Goal: Task Accomplishment & Management: Complete application form

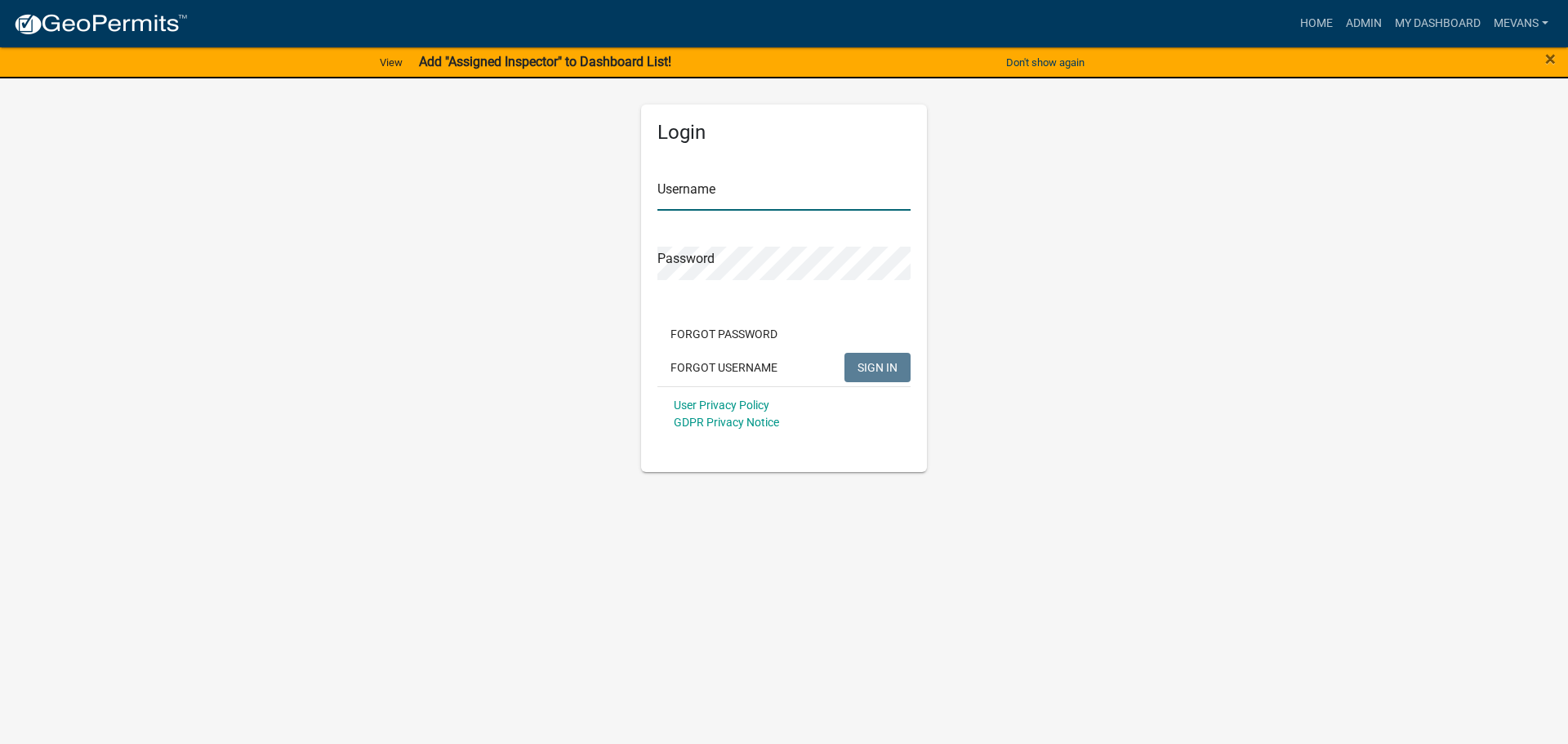
type input "Mevans"
click at [897, 373] on button "SIGN IN" at bounding box center [877, 367] width 66 height 29
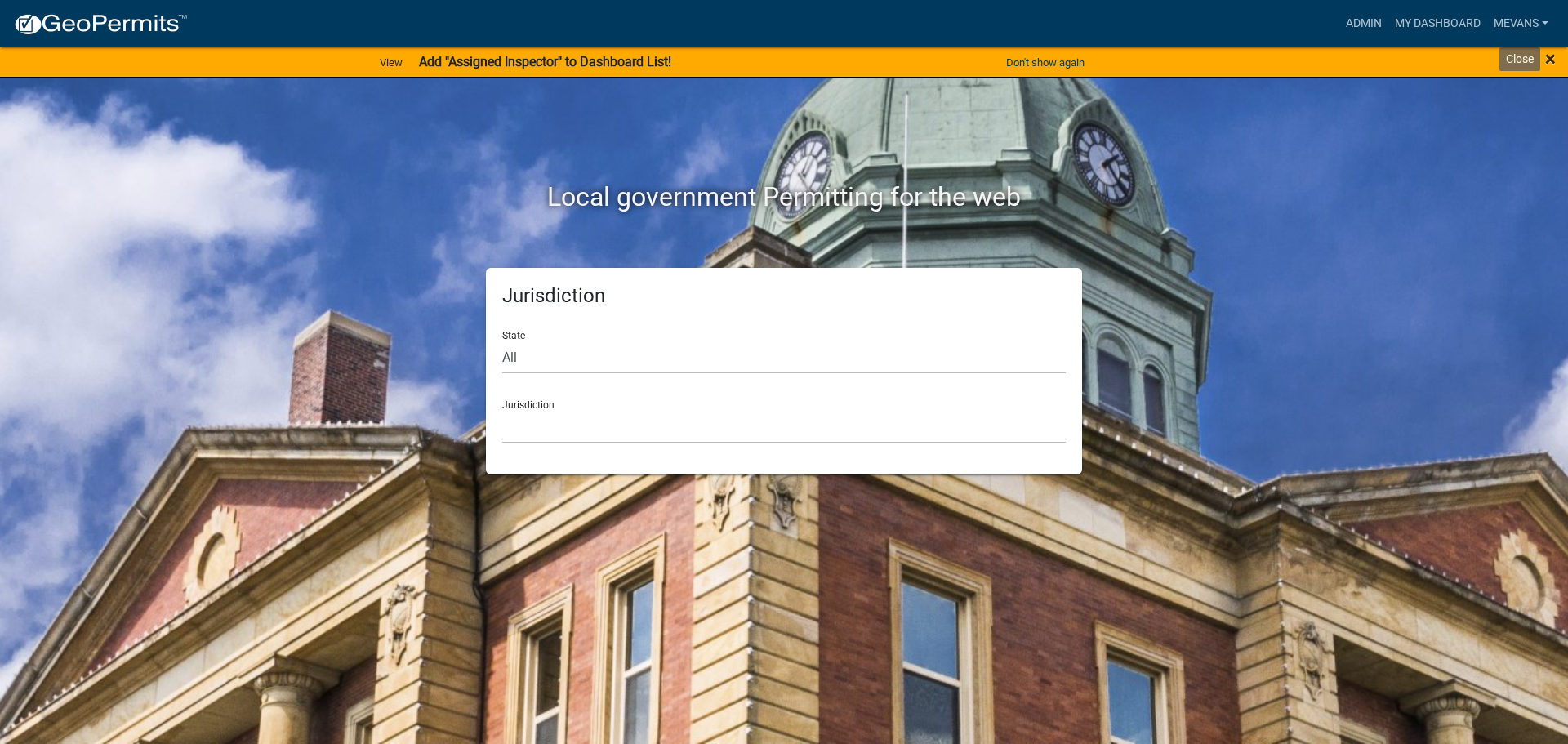
click at [1546, 65] on span "×" at bounding box center [1550, 59] width 11 height 23
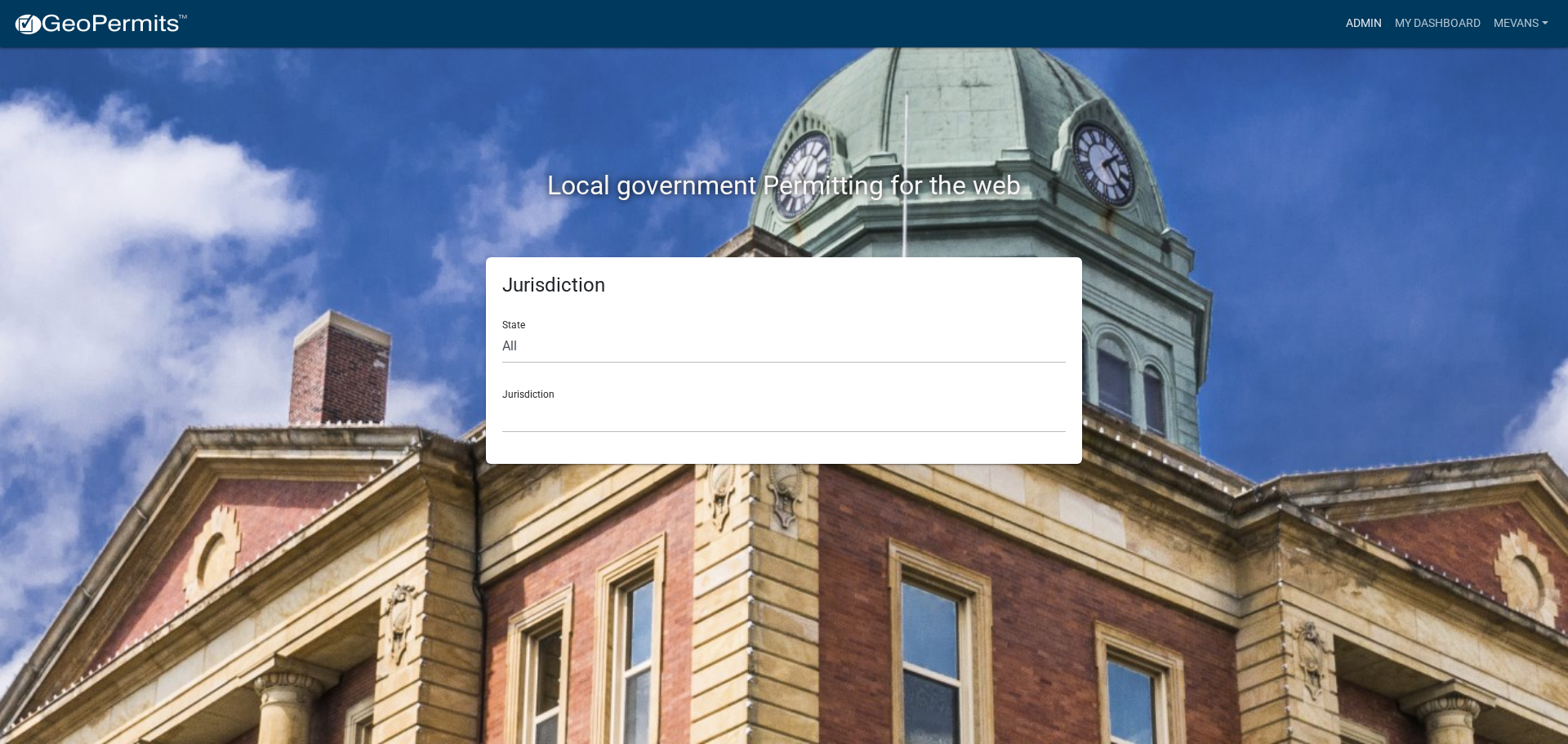
click at [1353, 20] on link "Admin" at bounding box center [1364, 24] width 49 height 31
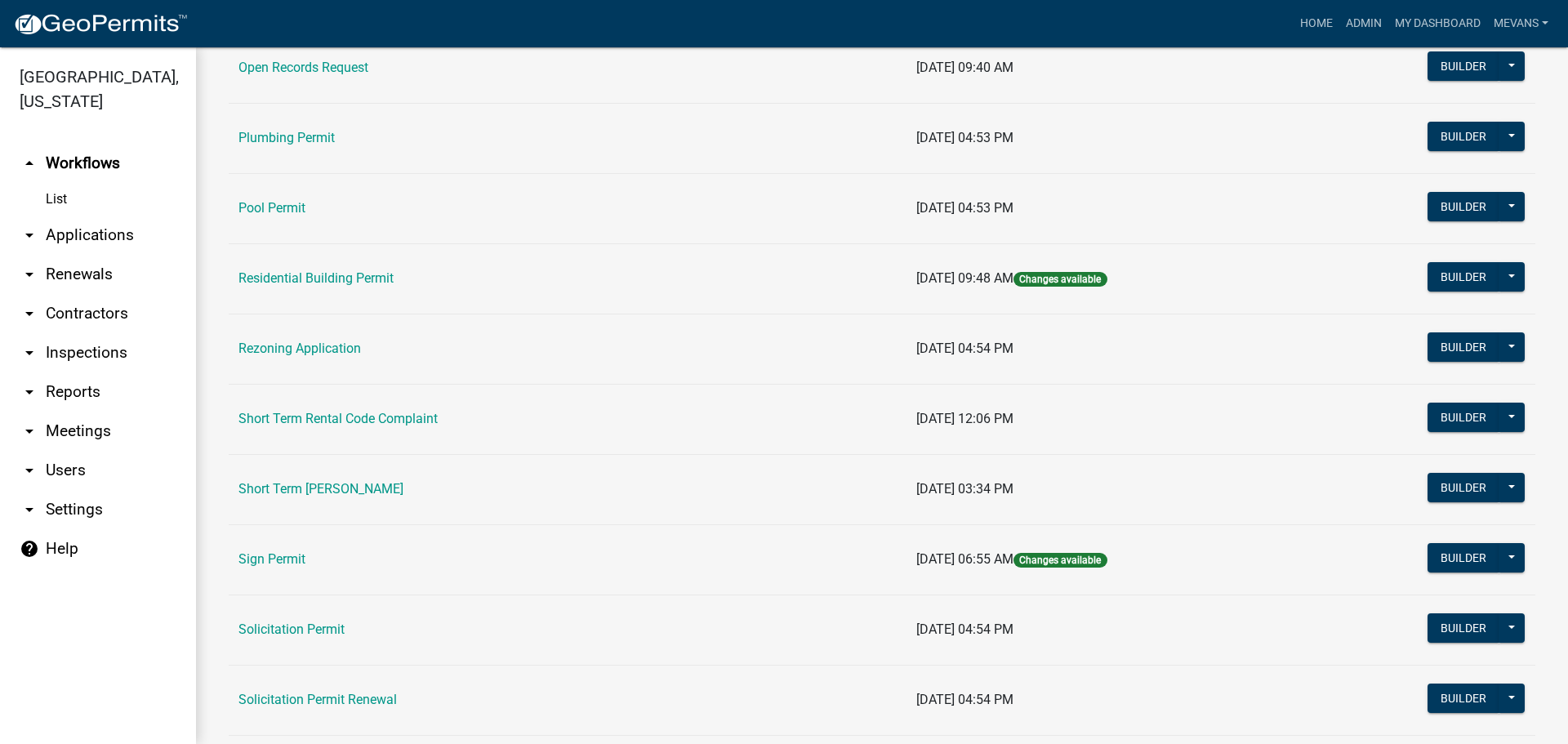
scroll to position [1796, 0]
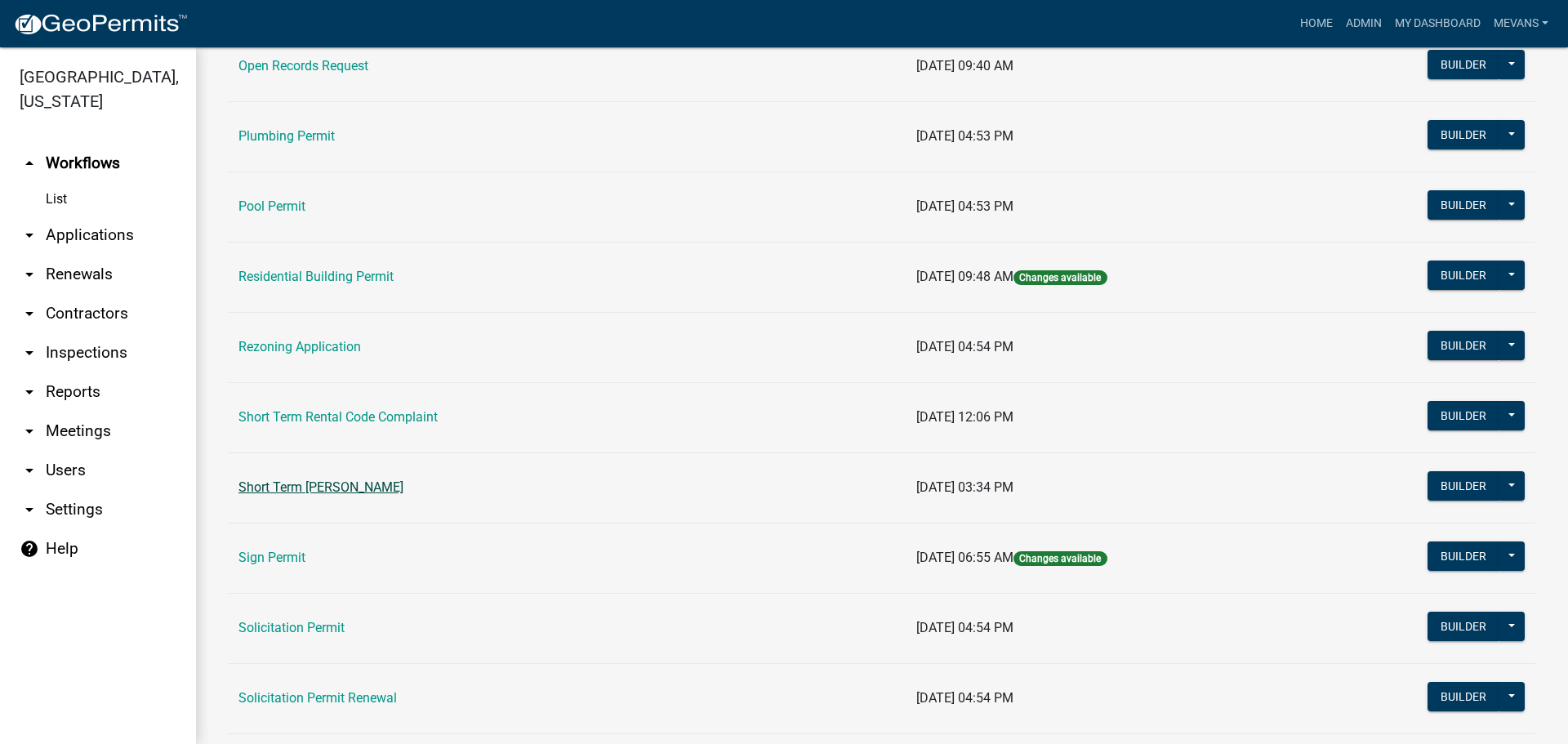
click at [297, 485] on link "Short Term [PERSON_NAME]" at bounding box center [320, 487] width 165 height 16
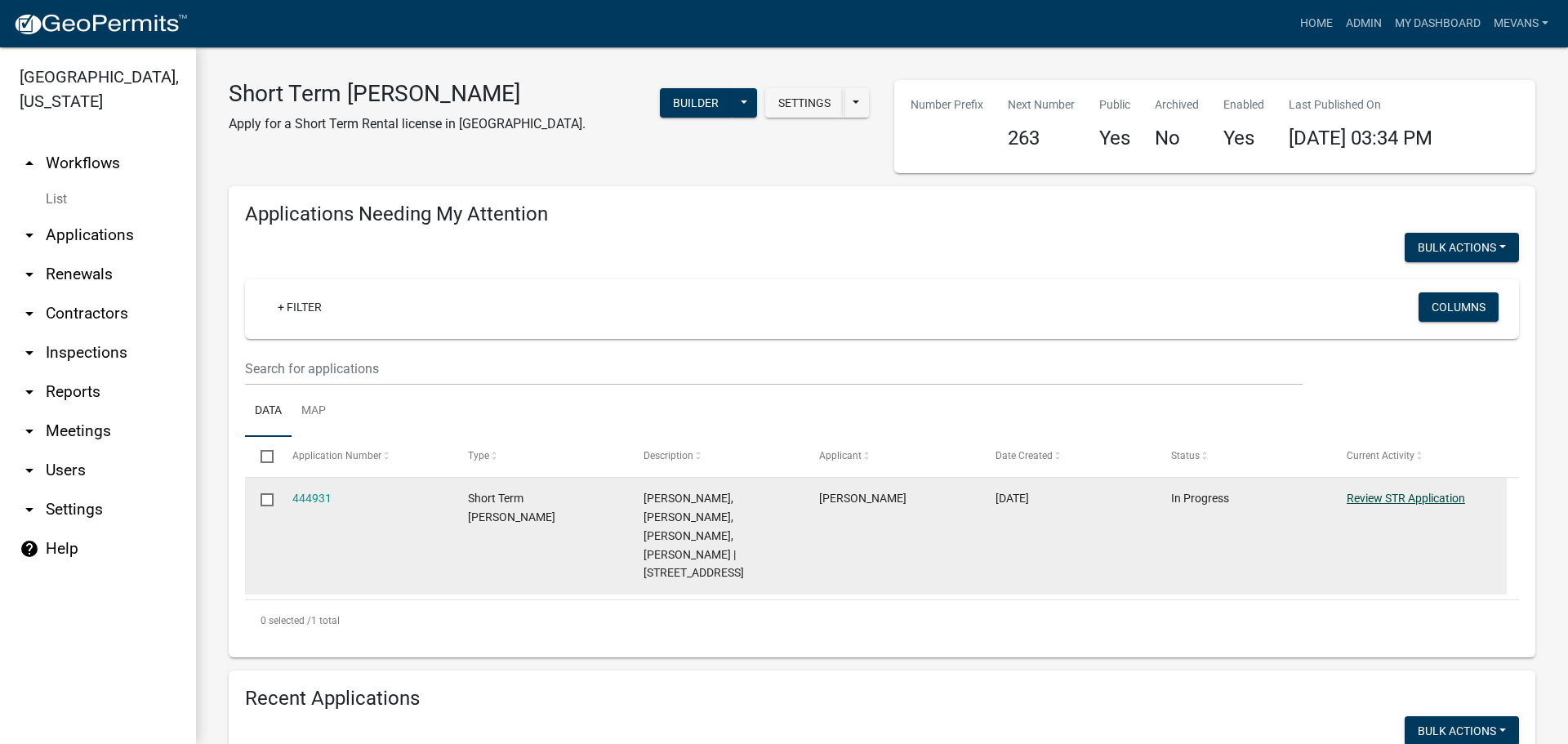
click at [1398, 494] on link "Review STR Application" at bounding box center [1406, 498] width 119 height 13
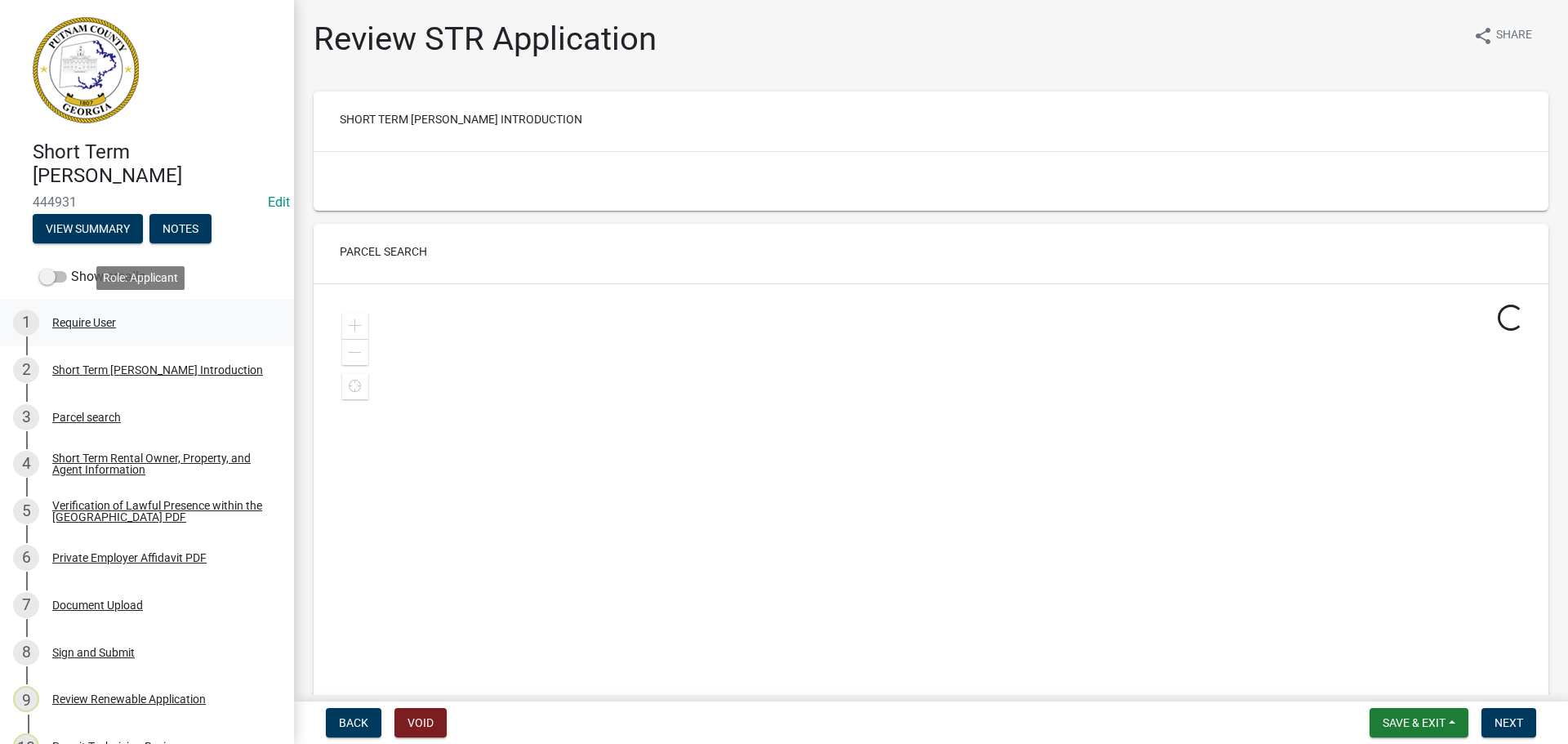
click at [72, 322] on div "Require User" at bounding box center [84, 322] width 64 height 11
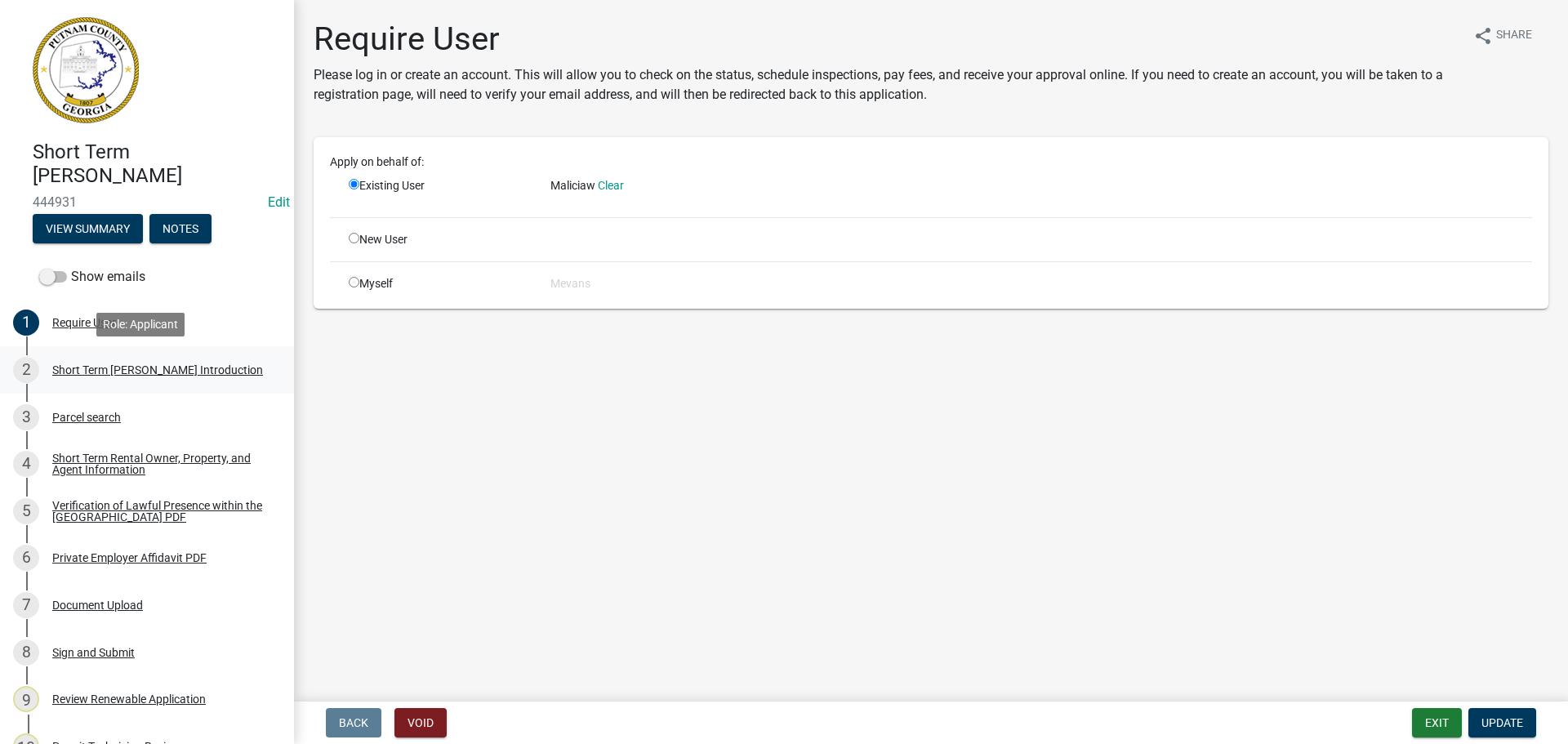
click at [77, 364] on div "Short Term [PERSON_NAME] Introduction" at bounding box center [157, 370] width 210 height 11
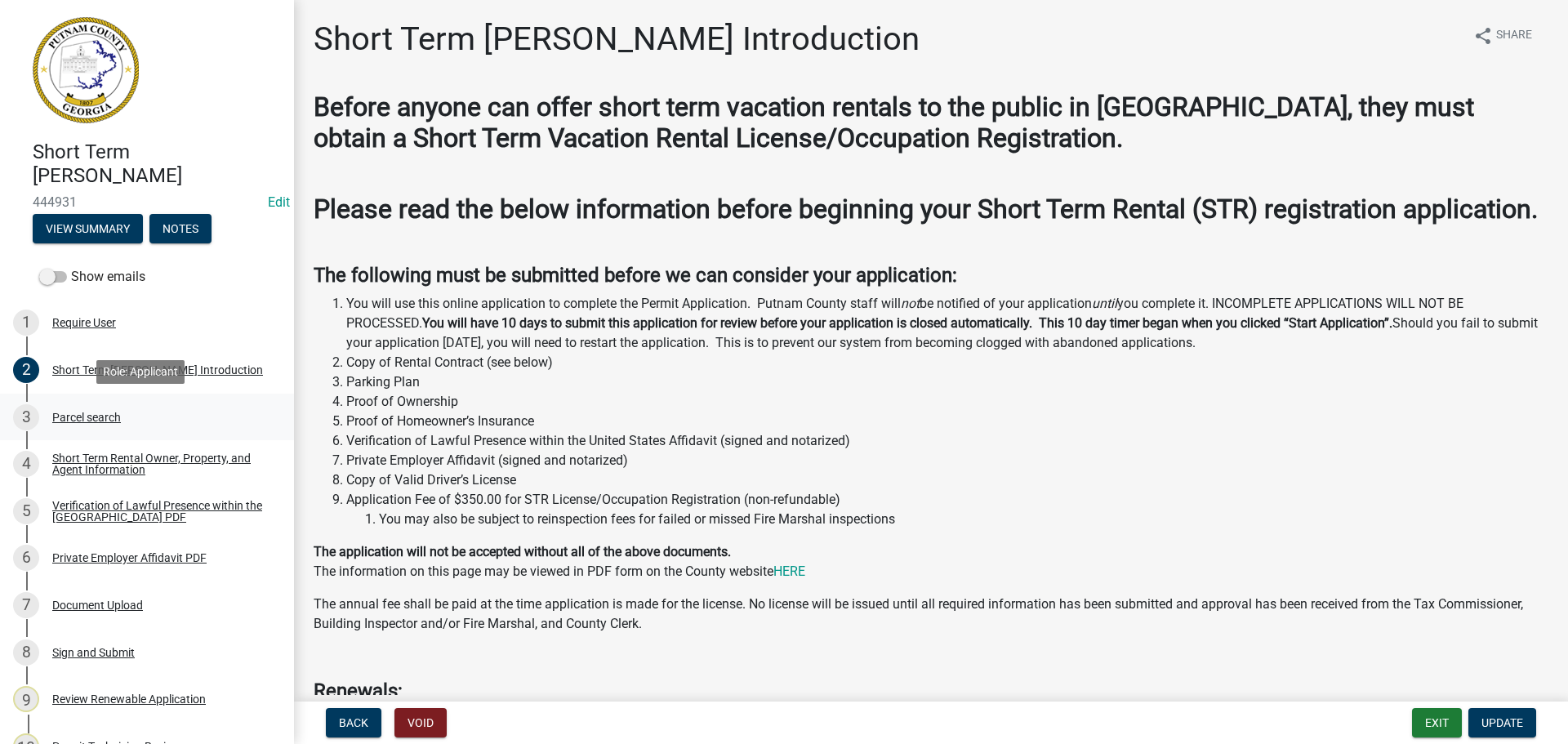
click at [83, 413] on div "Parcel search" at bounding box center [87, 417] width 69 height 11
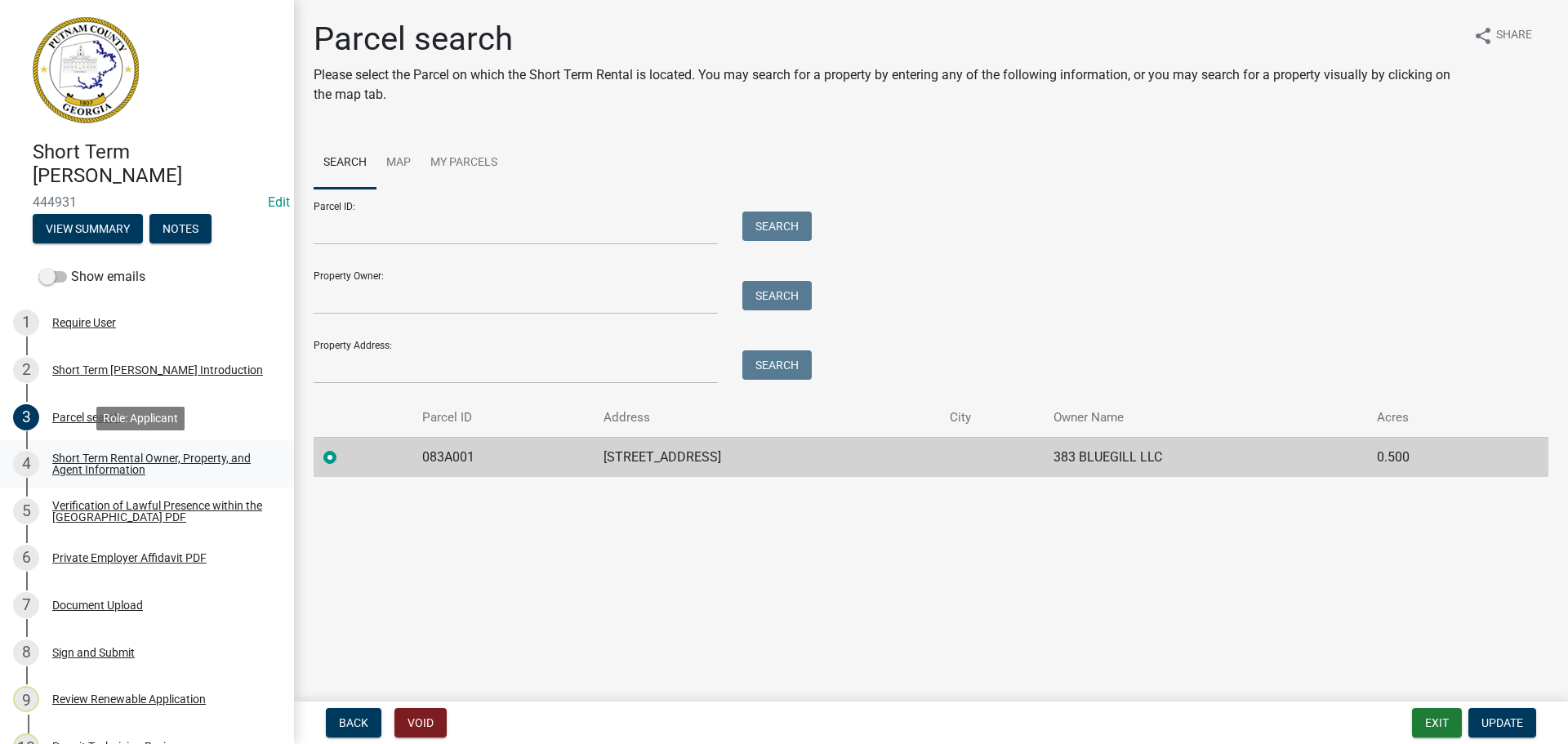
click at [78, 455] on div "Short Term Rental Owner, Property, and Agent Information" at bounding box center [160, 464] width 215 height 23
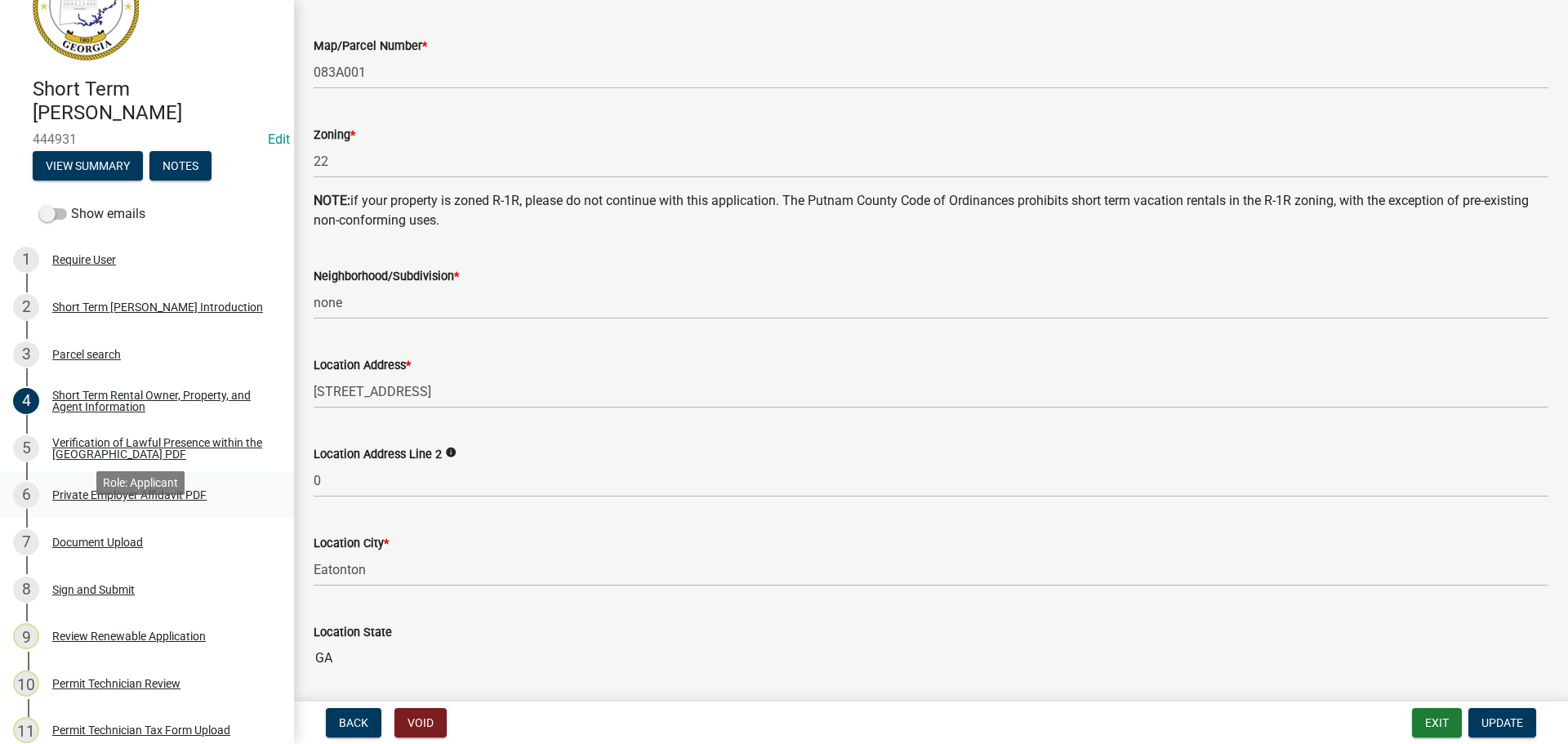
scroll to position [82, 0]
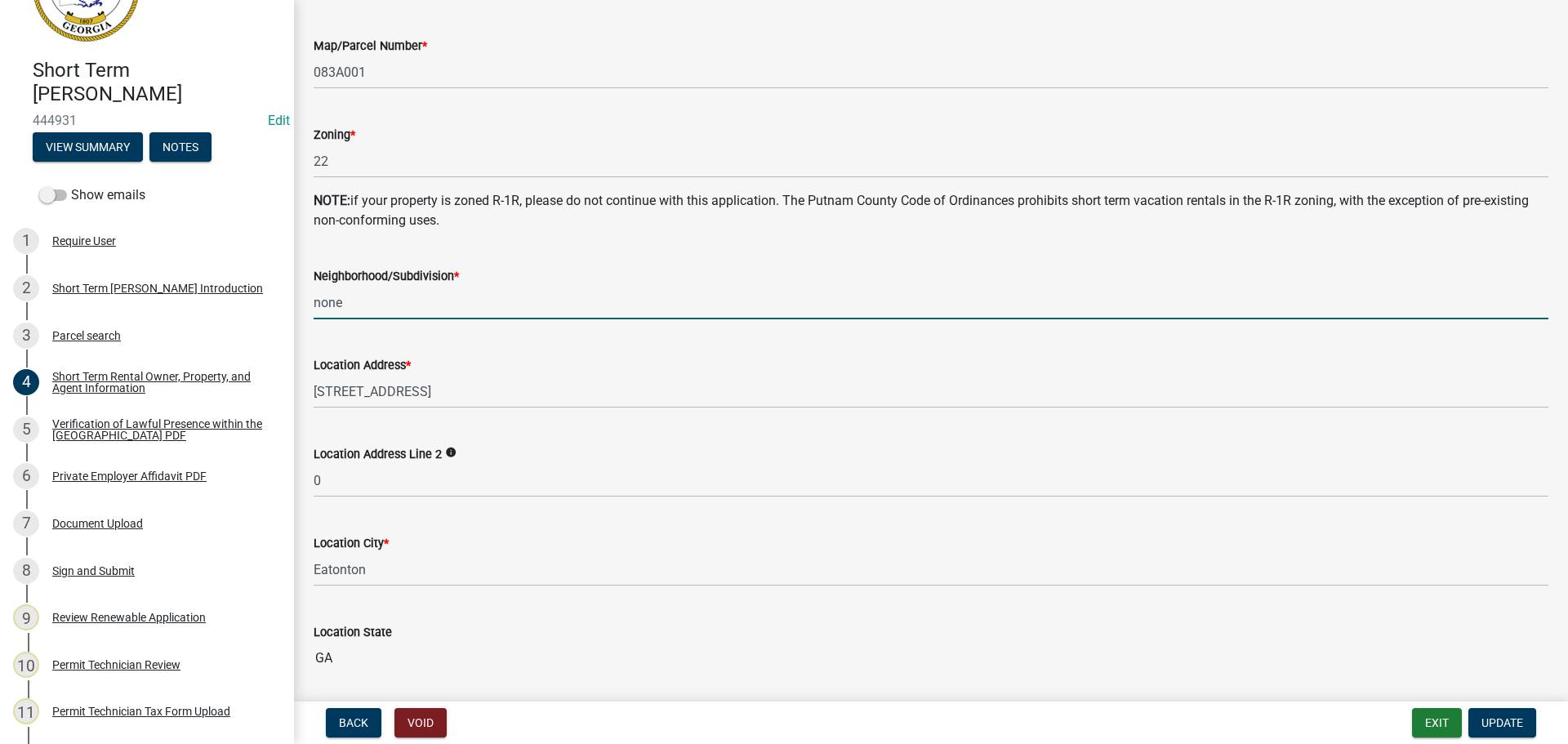
click at [1343, 291] on input "none" at bounding box center [931, 302] width 1235 height 34
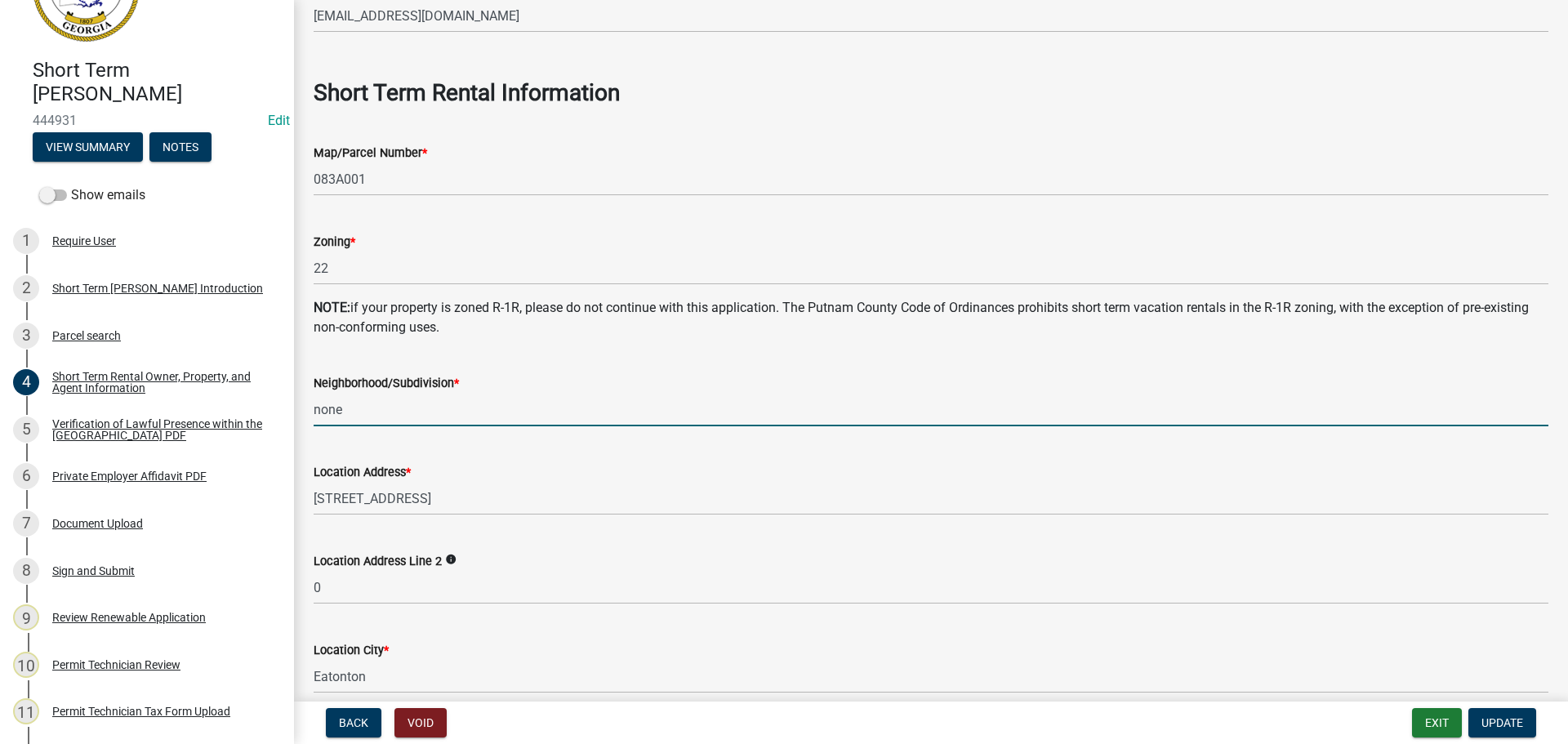
scroll to position [735, 0]
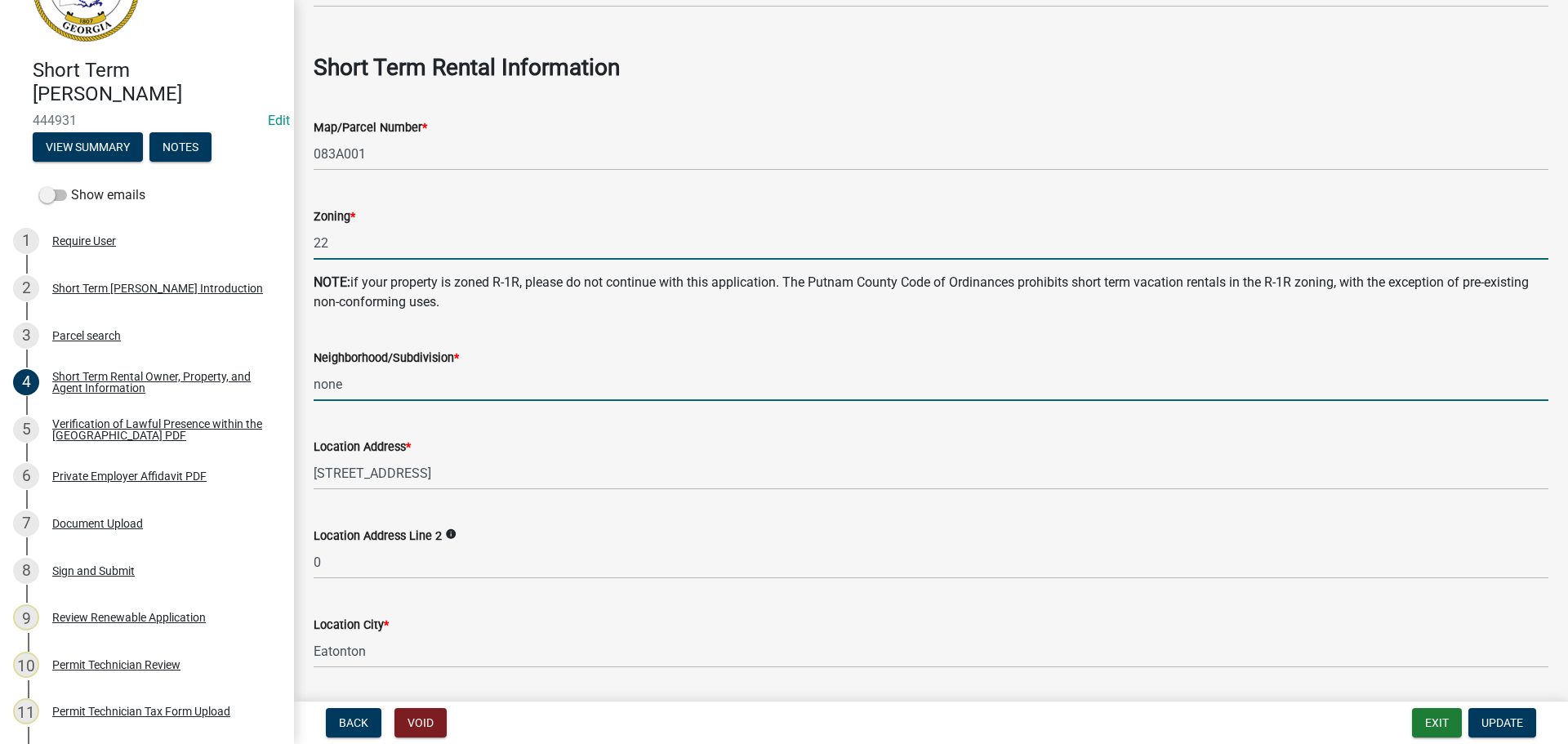
click at [343, 244] on input "22" at bounding box center [931, 242] width 1235 height 34
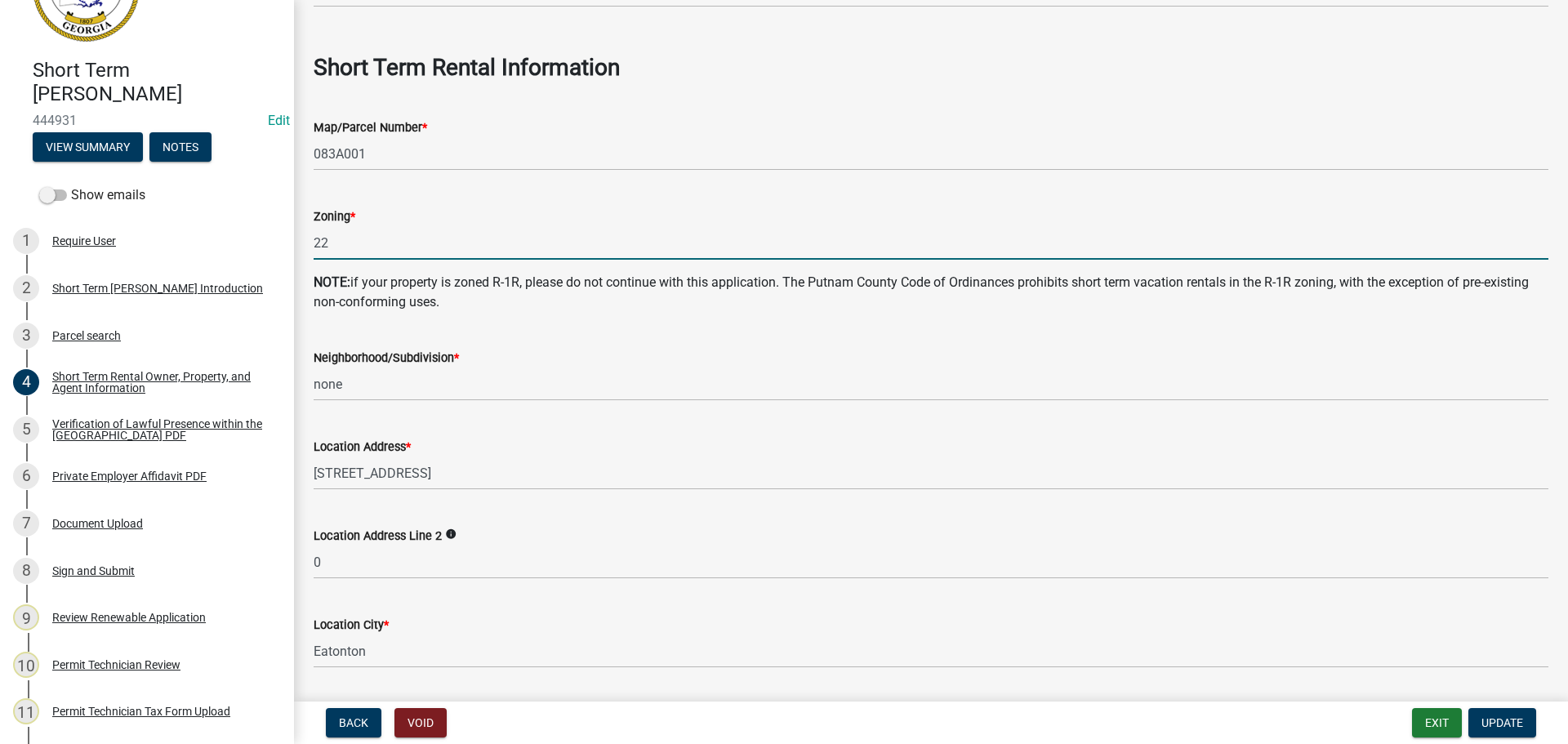
type input "2"
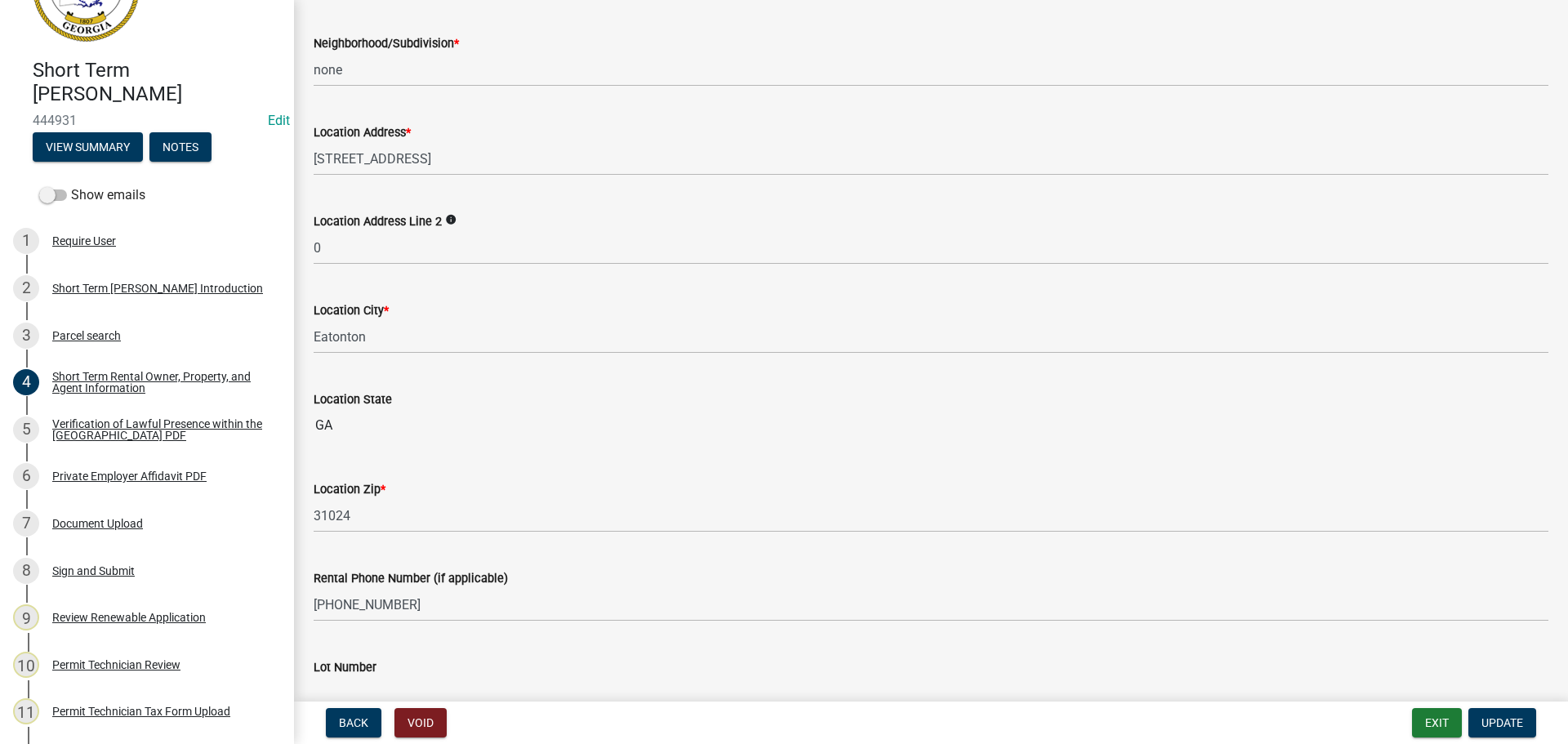
scroll to position [1030, 0]
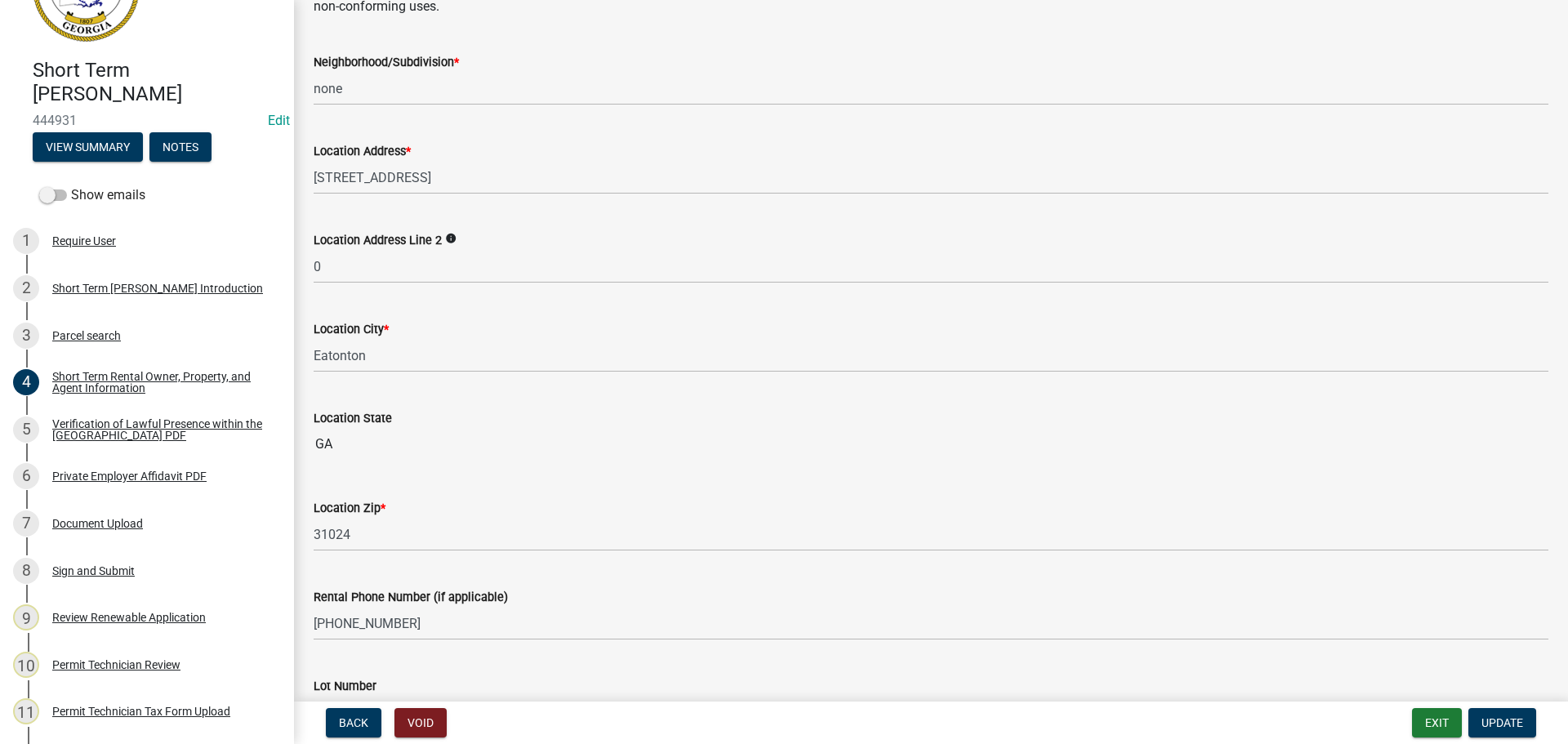
type input "R-2"
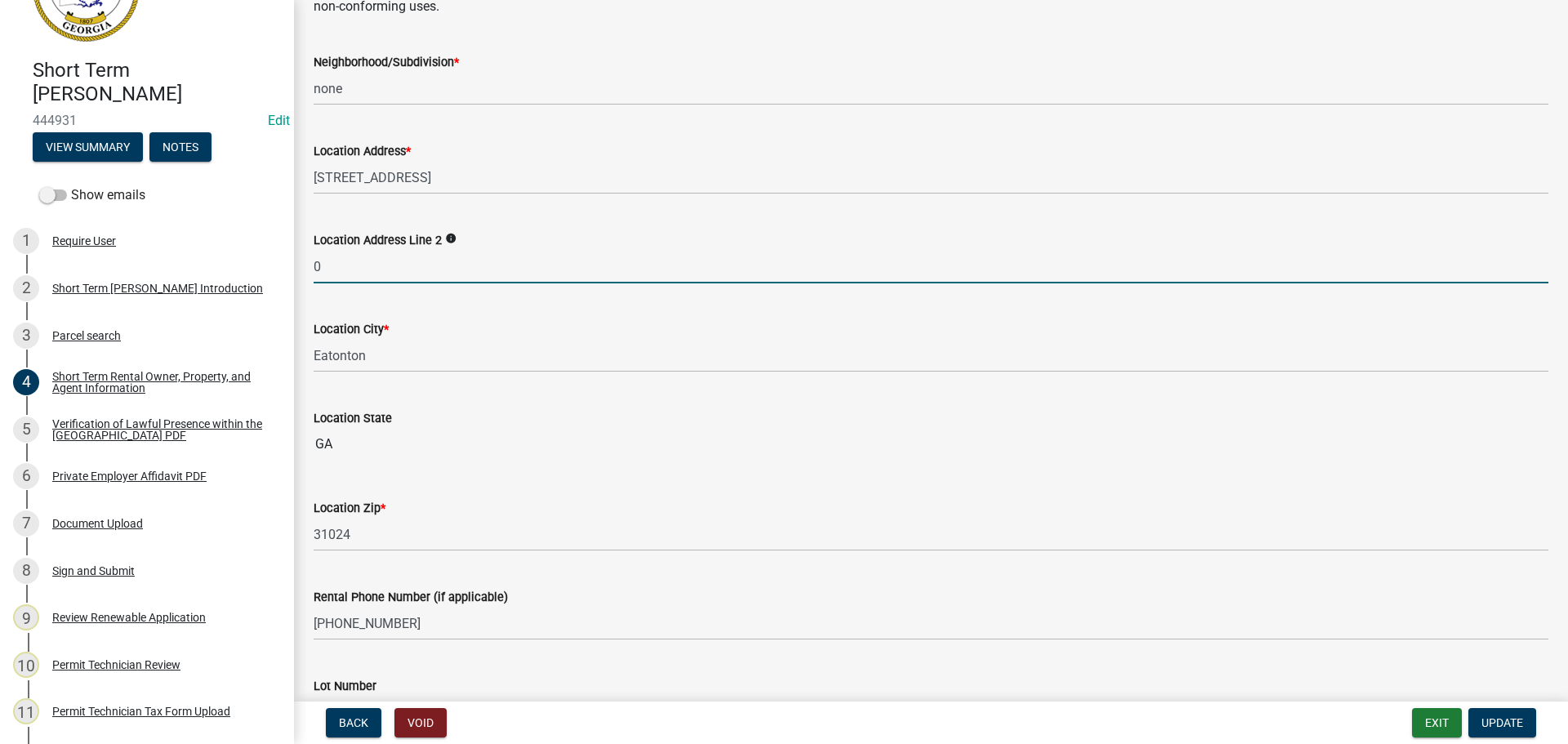
click at [329, 277] on input "0" at bounding box center [931, 266] width 1235 height 34
click at [1516, 718] on span "Update" at bounding box center [1502, 723] width 42 height 13
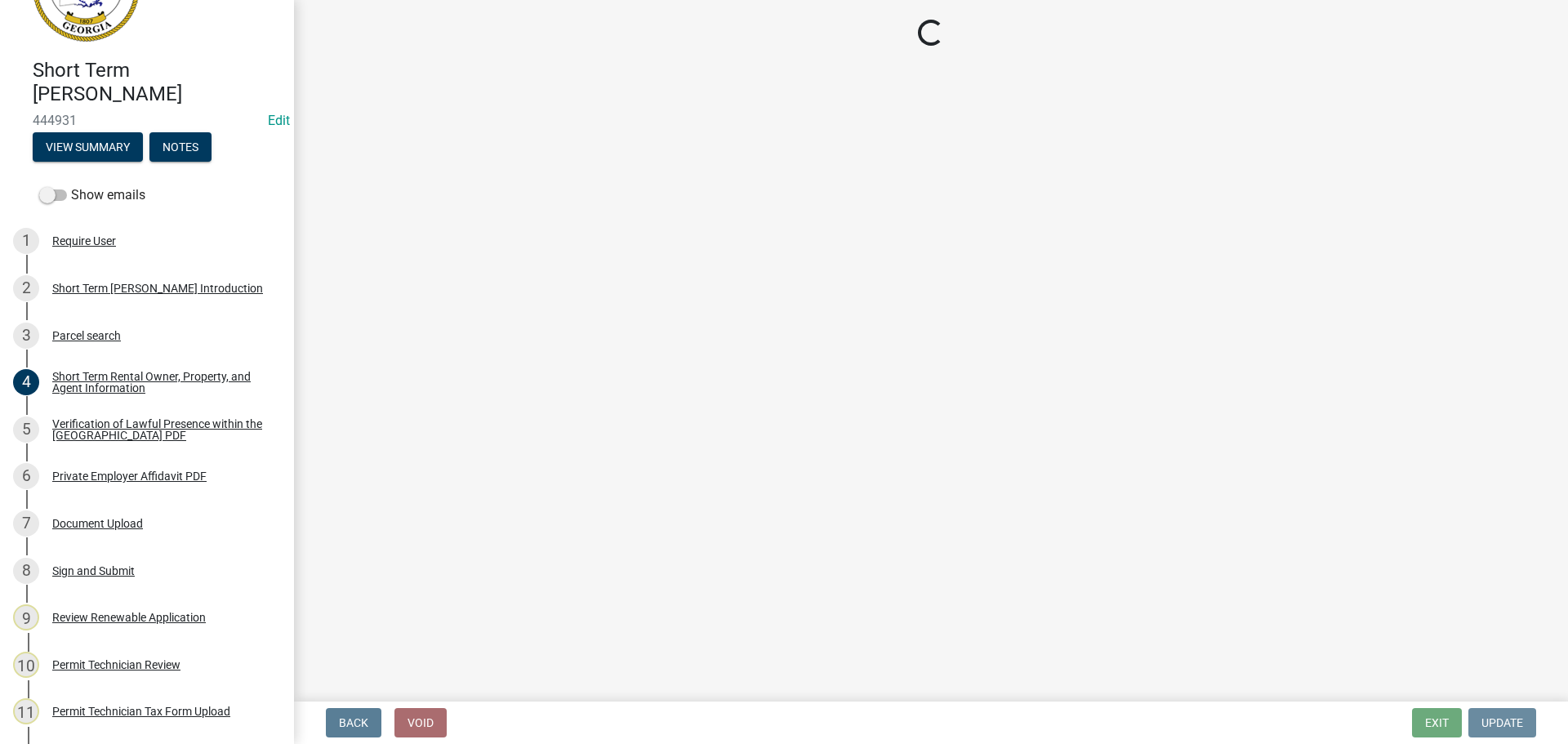
scroll to position [0, 0]
click at [107, 517] on div "Document Upload" at bounding box center [97, 523] width 91 height 11
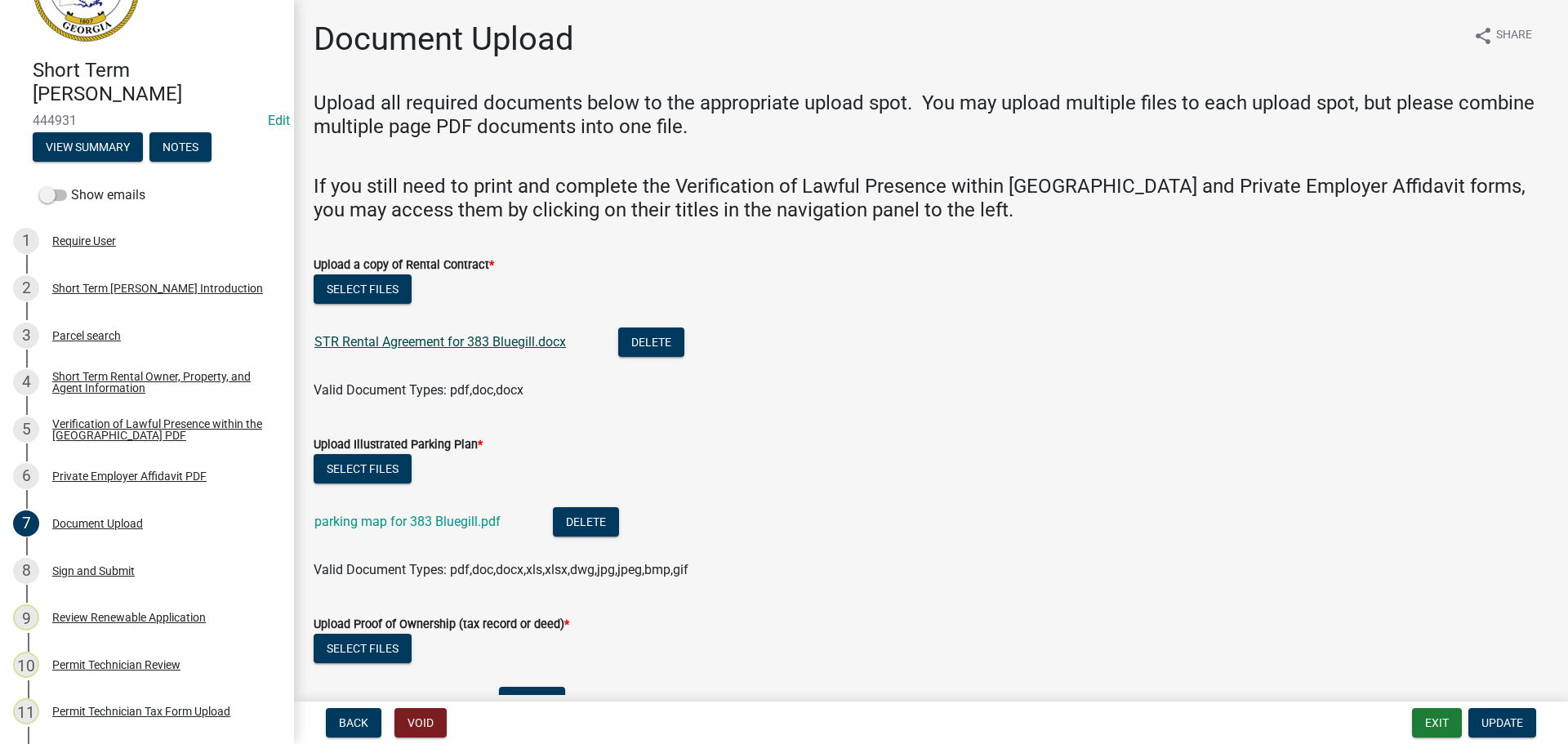
click at [476, 344] on link "STR Rental Agreement for 383 Bluegill.docx" at bounding box center [440, 341] width 251 height 16
click at [398, 523] on link "parking map for 383 Bluegill.pdf" at bounding box center [407, 521] width 186 height 16
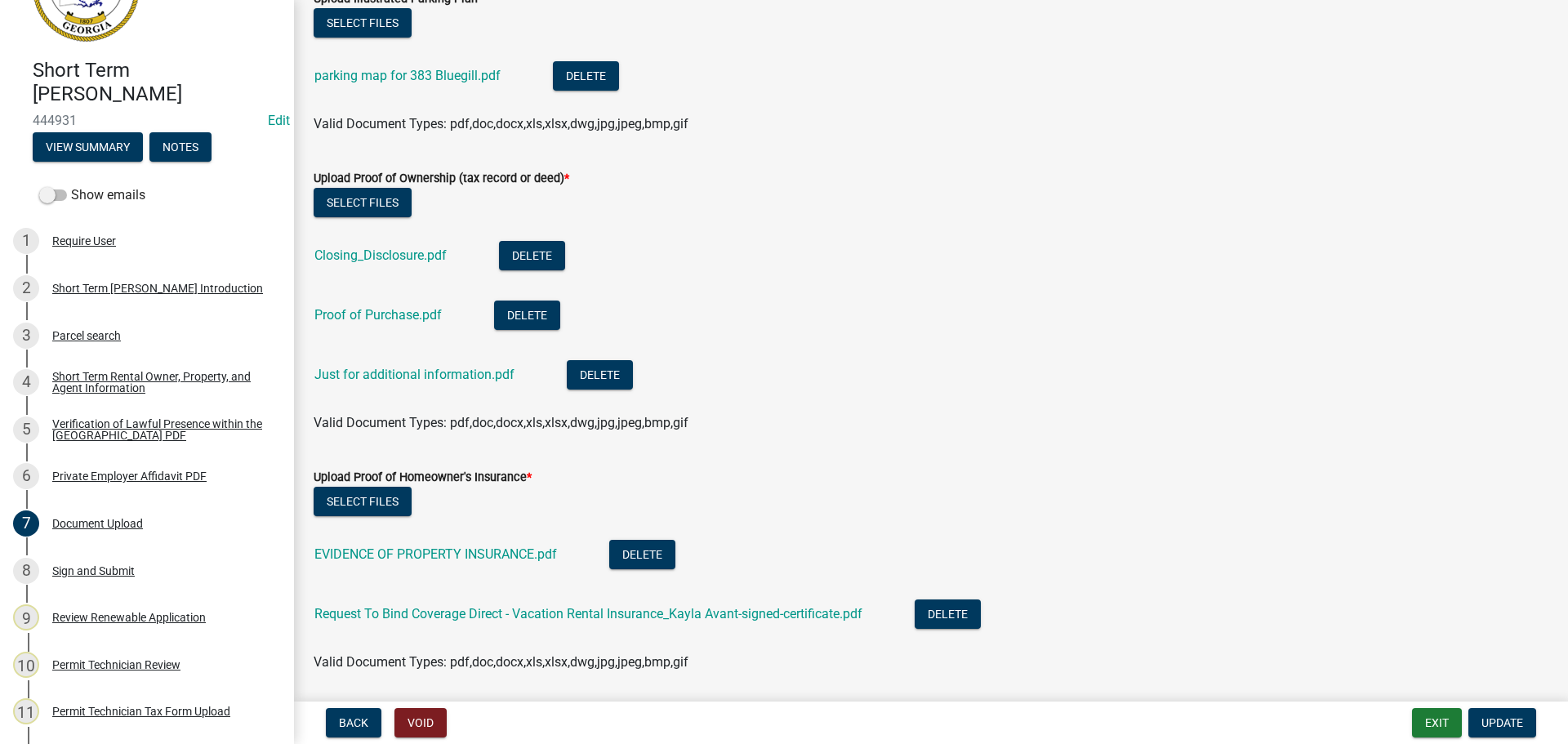
scroll to position [489, 0]
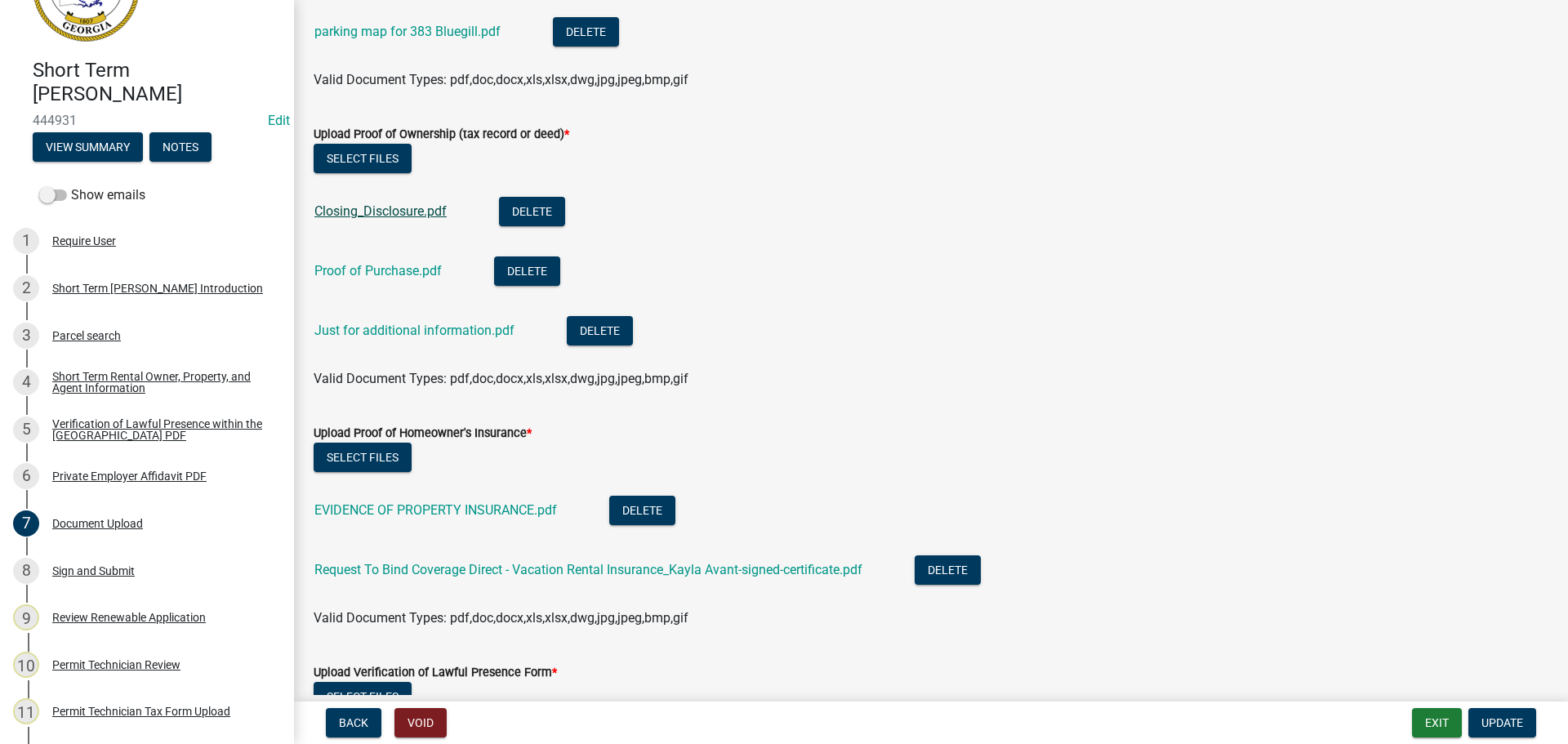
click at [396, 214] on link "Closing_Disclosure.pdf" at bounding box center [381, 210] width 133 height 16
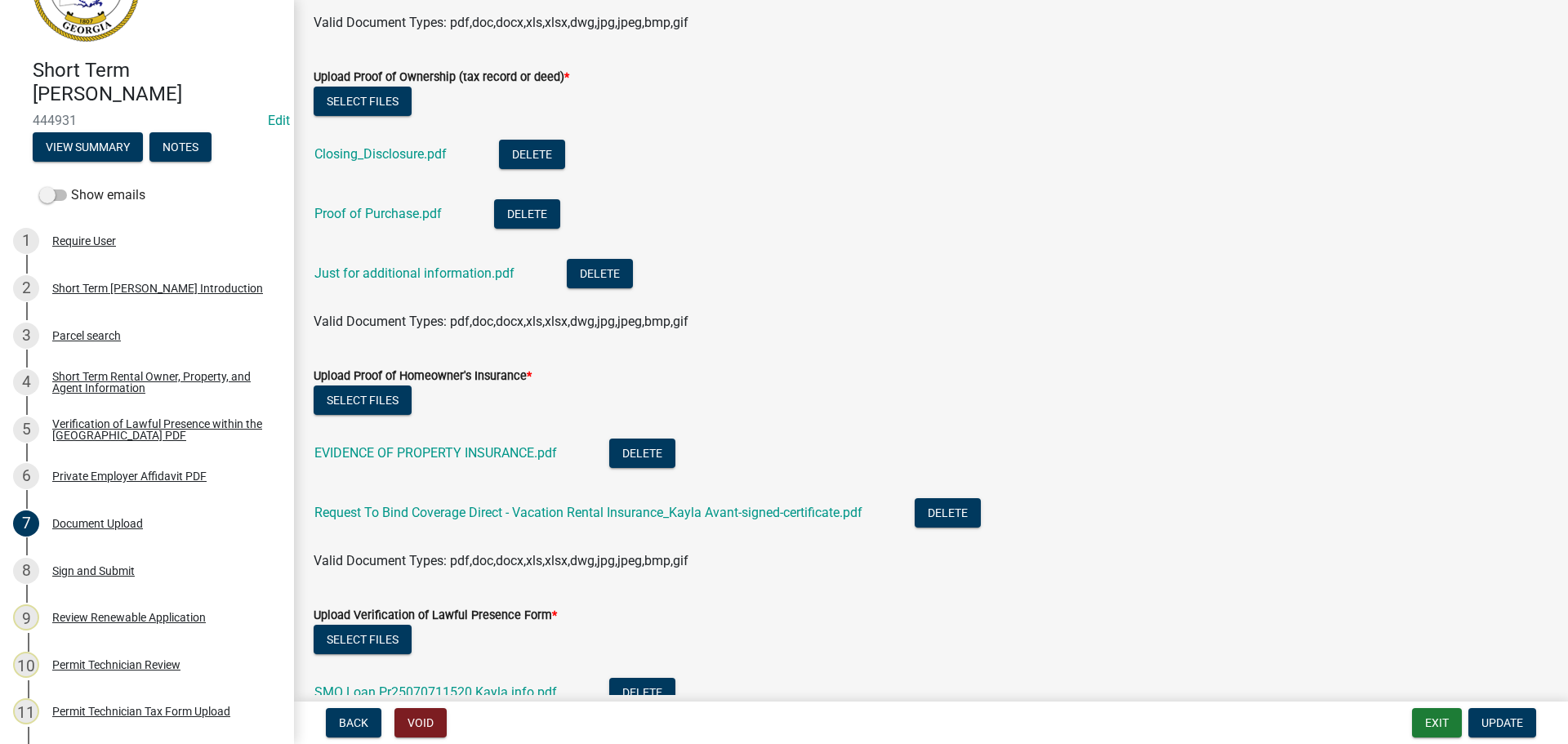
scroll to position [571, 0]
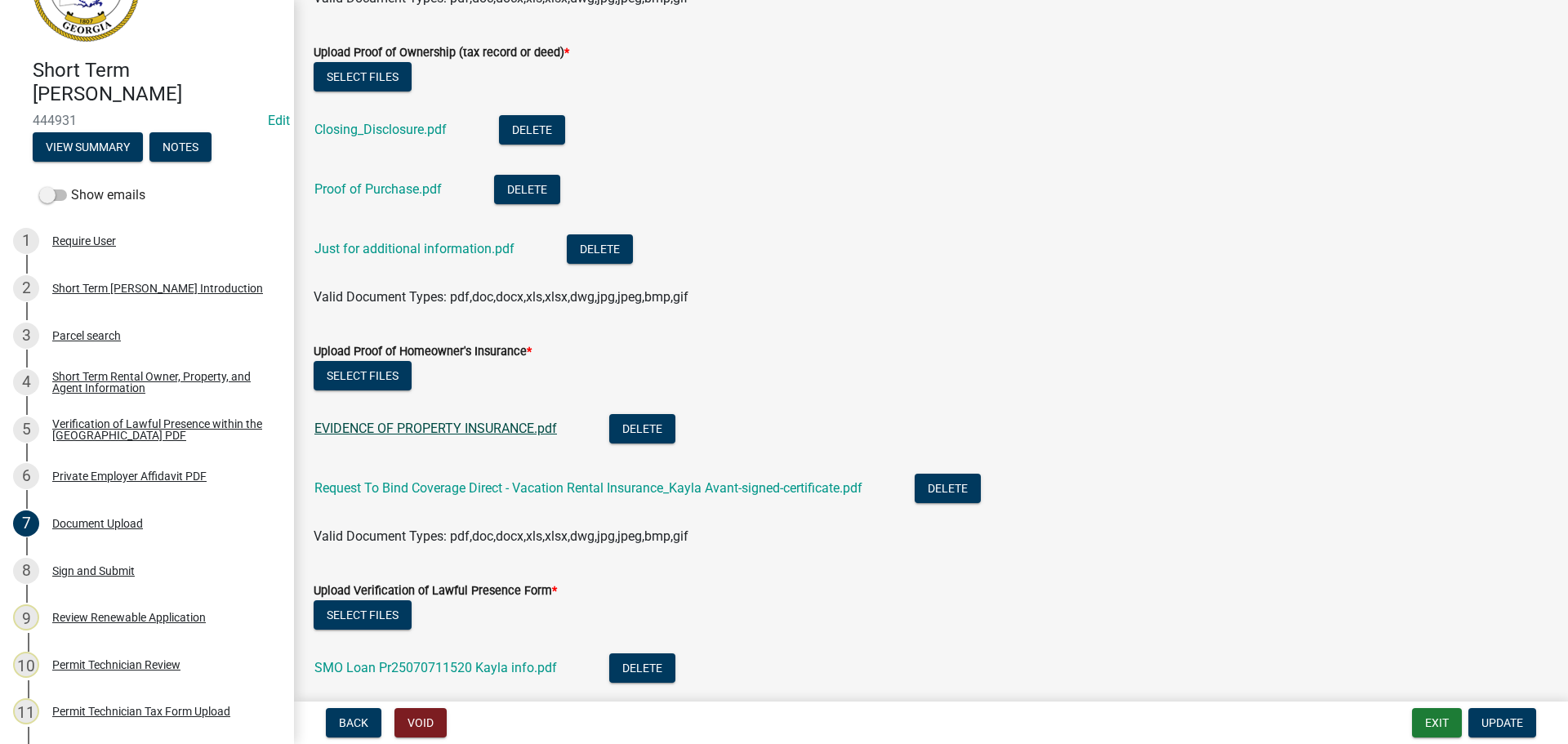
click at [409, 426] on link "EVIDENCE OF PROPERTY INSURANCE.pdf" at bounding box center [436, 428] width 242 height 16
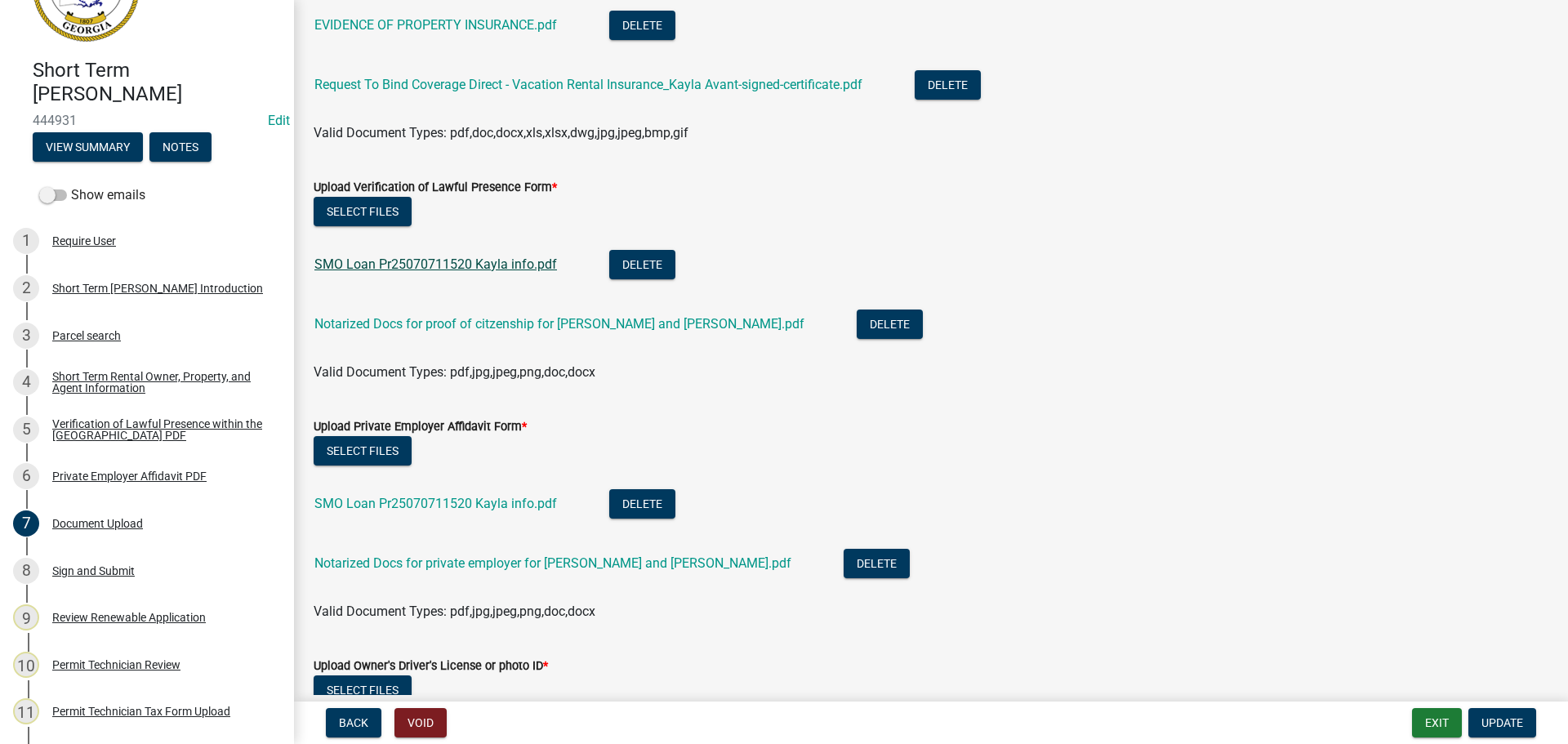
scroll to position [980, 0]
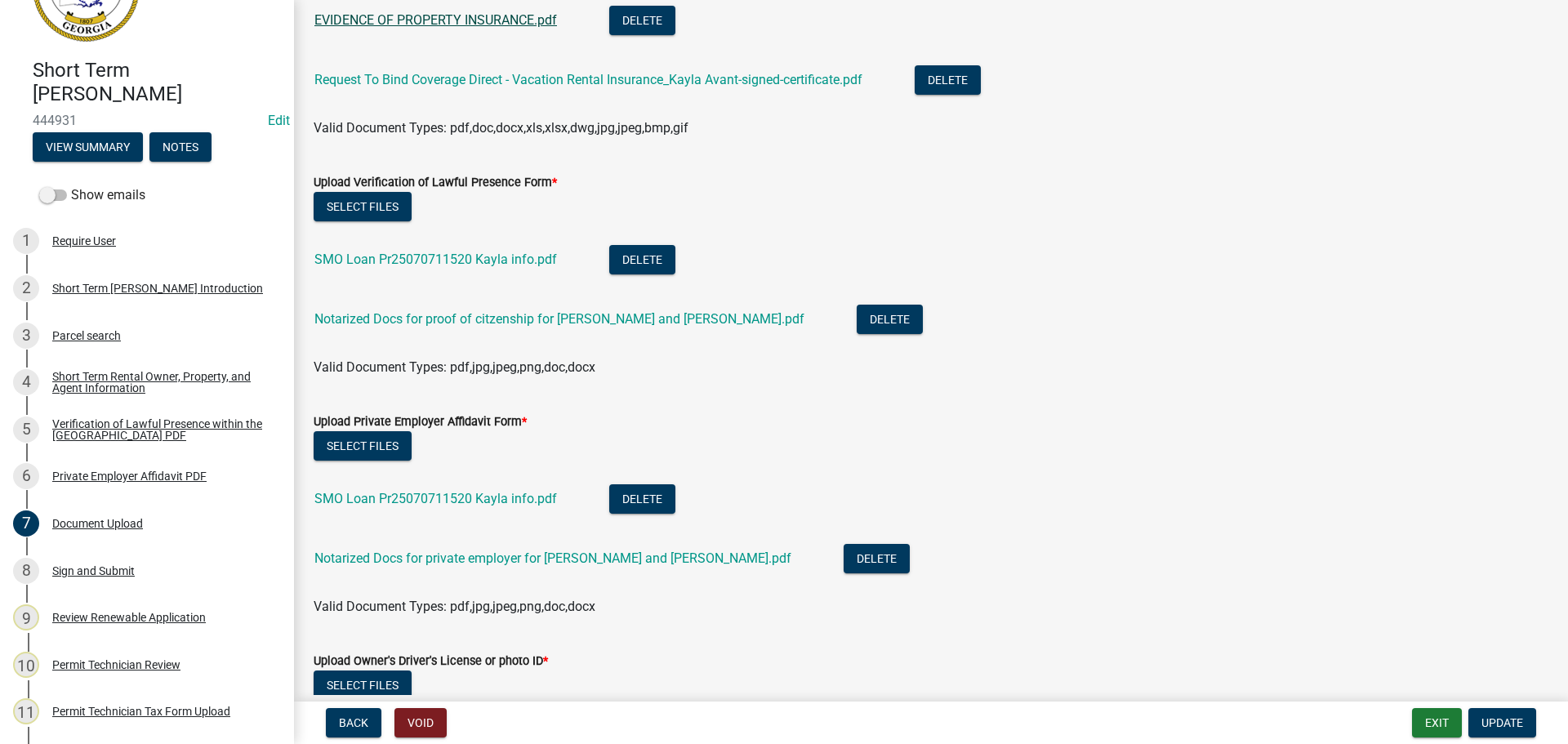
click at [410, 12] on link "EVIDENCE OF PROPERTY INSURANCE.pdf" at bounding box center [436, 20] width 242 height 16
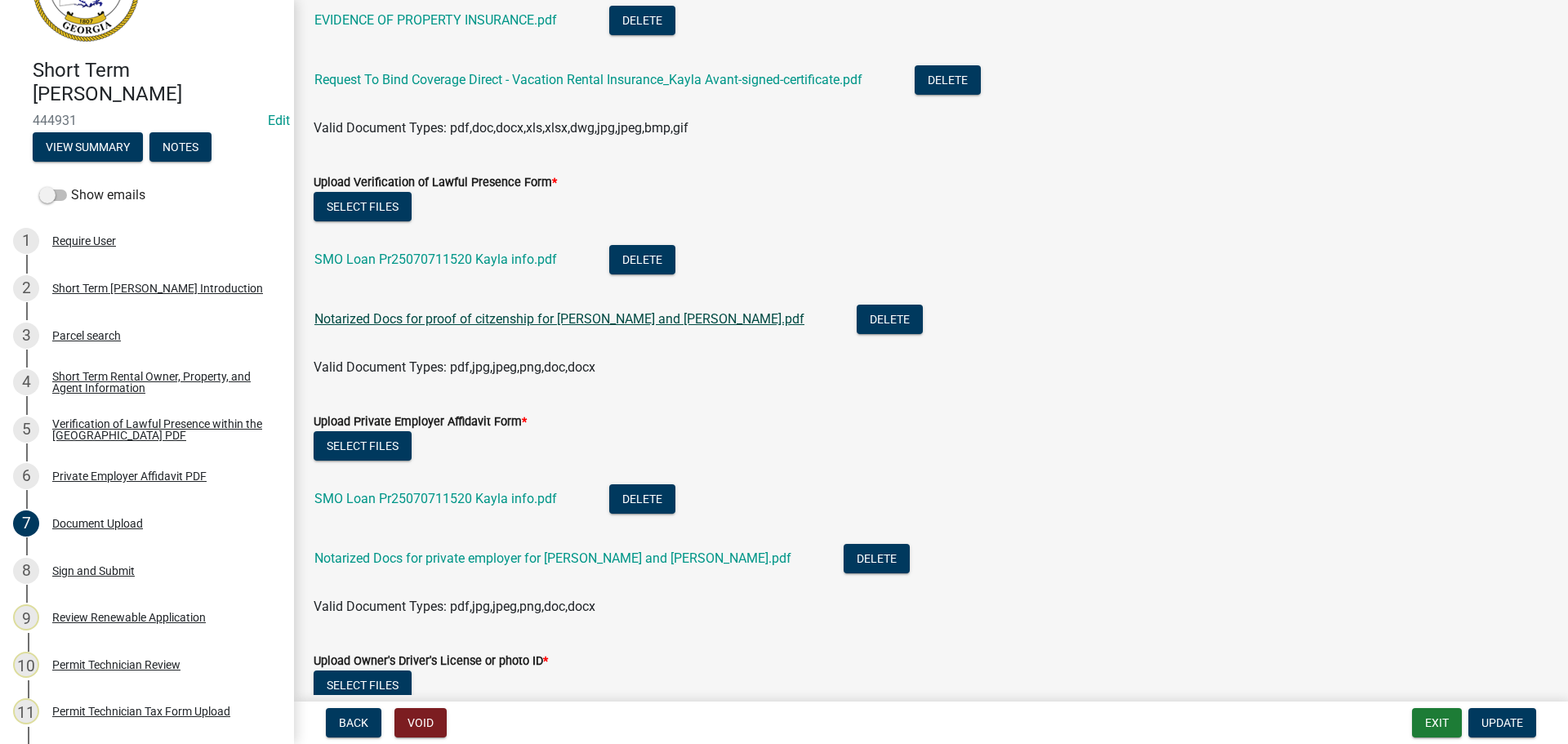
click at [381, 318] on link "Notarized Docs for proof of citzenship for [PERSON_NAME] and [PERSON_NAME].pdf" at bounding box center [559, 318] width 490 height 16
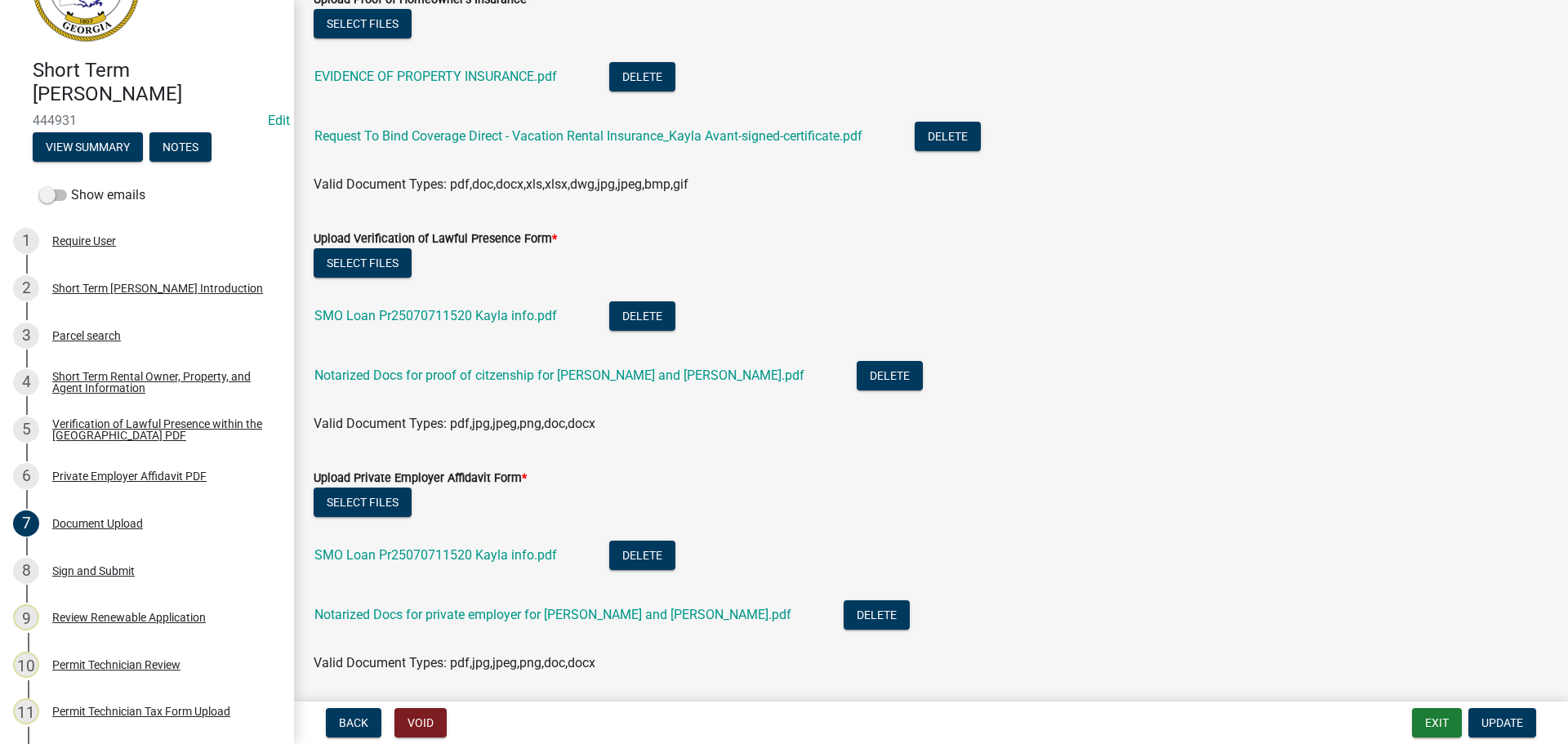
scroll to position [898, 0]
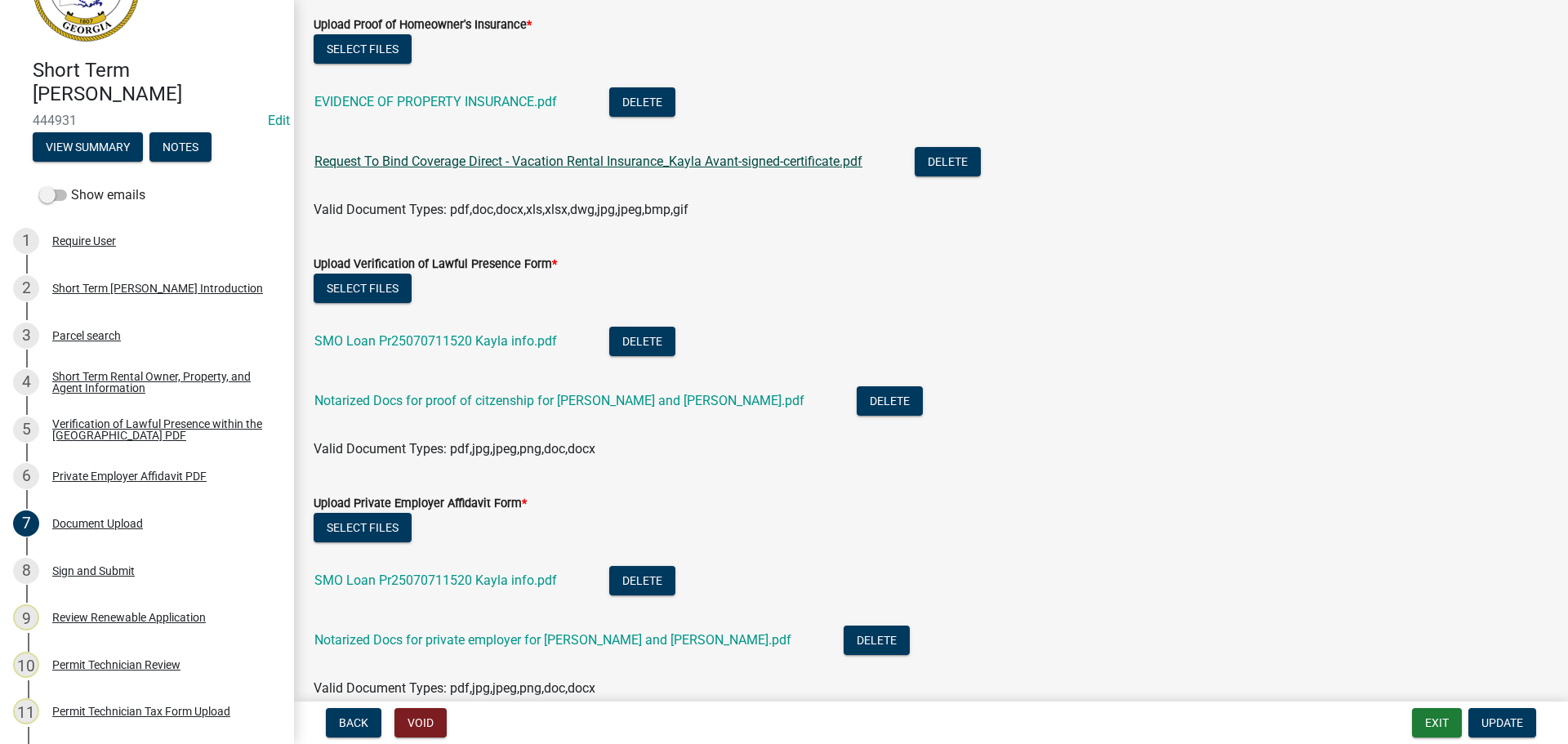
click at [560, 156] on link "Request To Bind Coverage Direct - Vacation Rental Insurance_Kayla Avant-signed-…" at bounding box center [588, 161] width 548 height 16
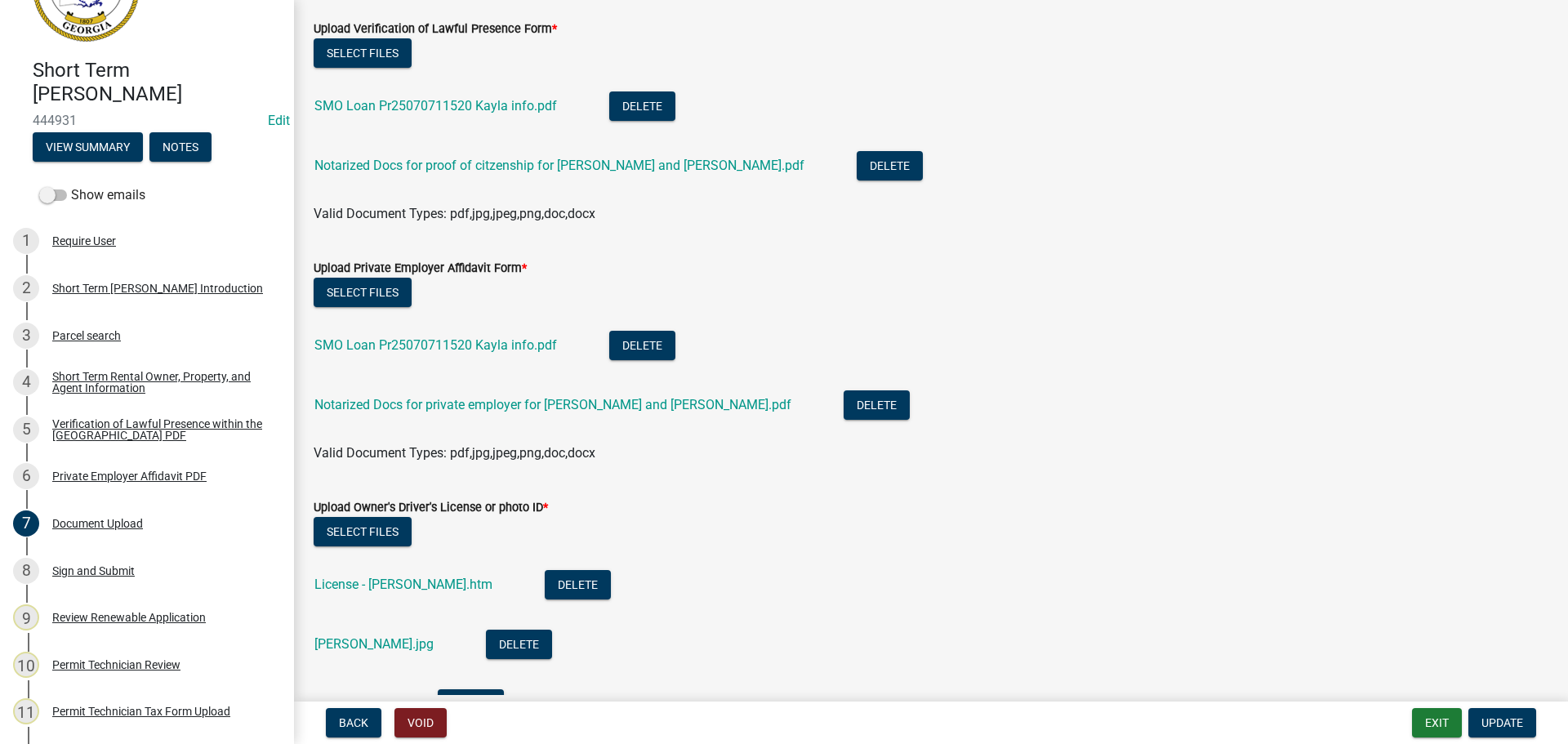
scroll to position [1143, 0]
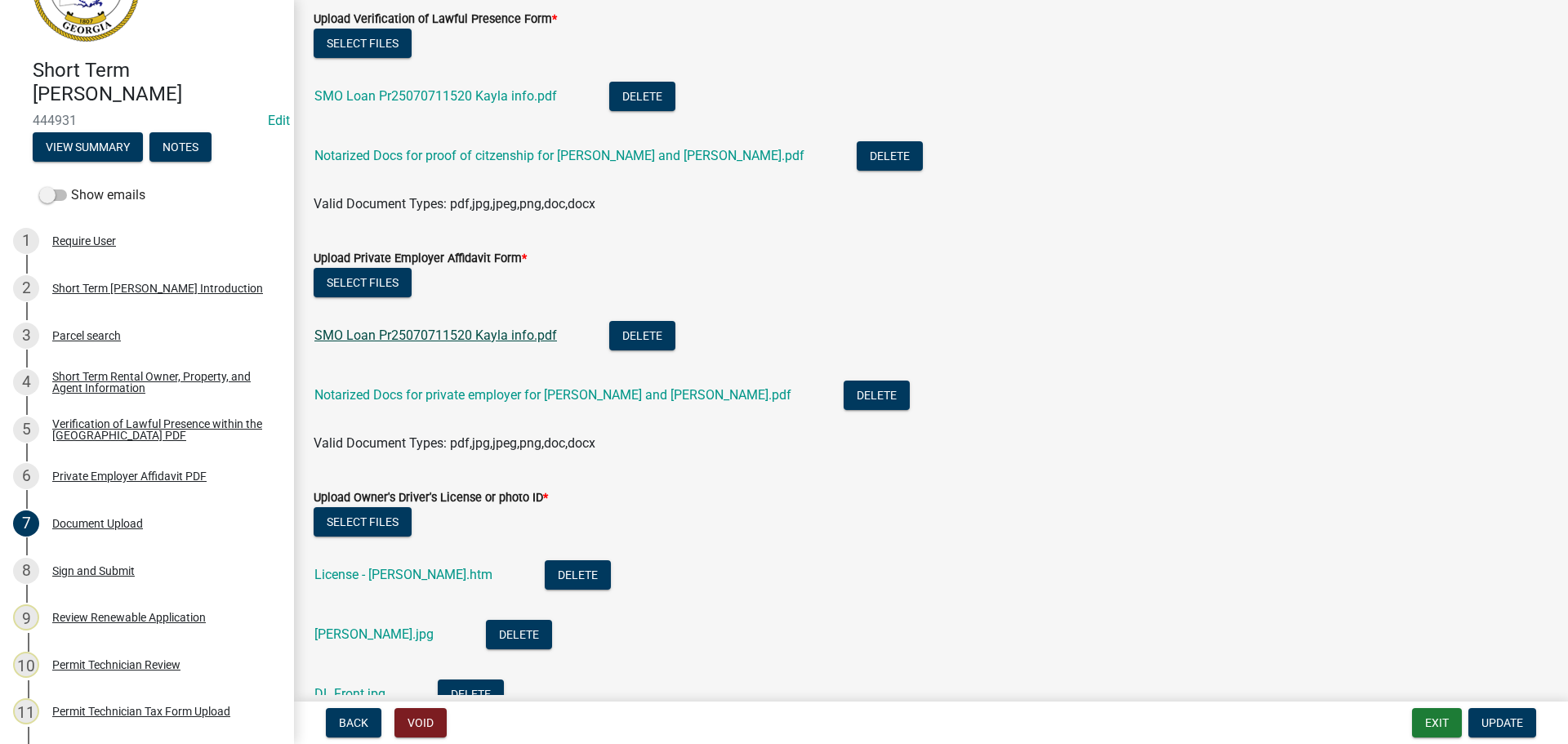
click at [427, 331] on link "SMO Loan Pr25070711520 Kayla info.pdf" at bounding box center [436, 335] width 242 height 16
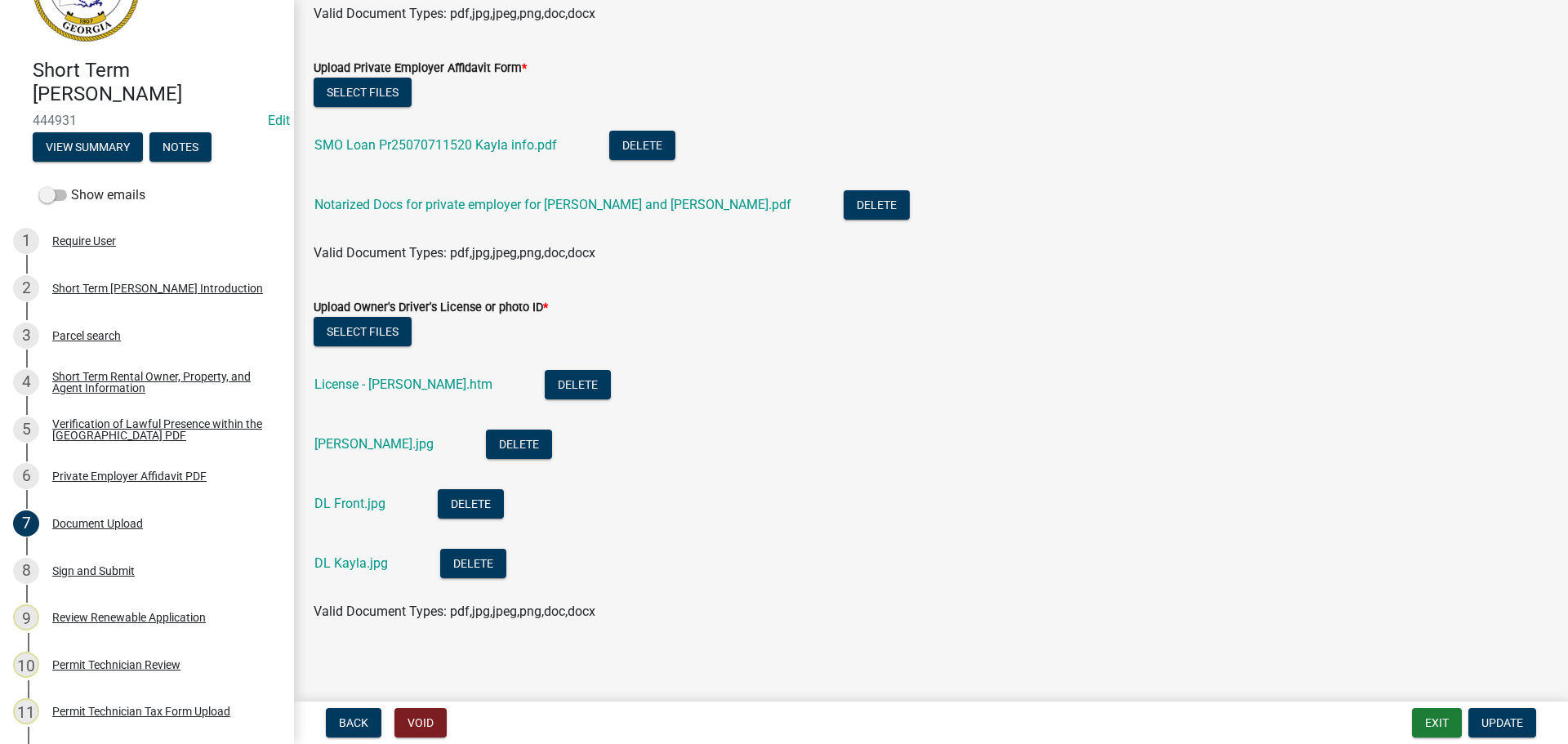
scroll to position [1338, 0]
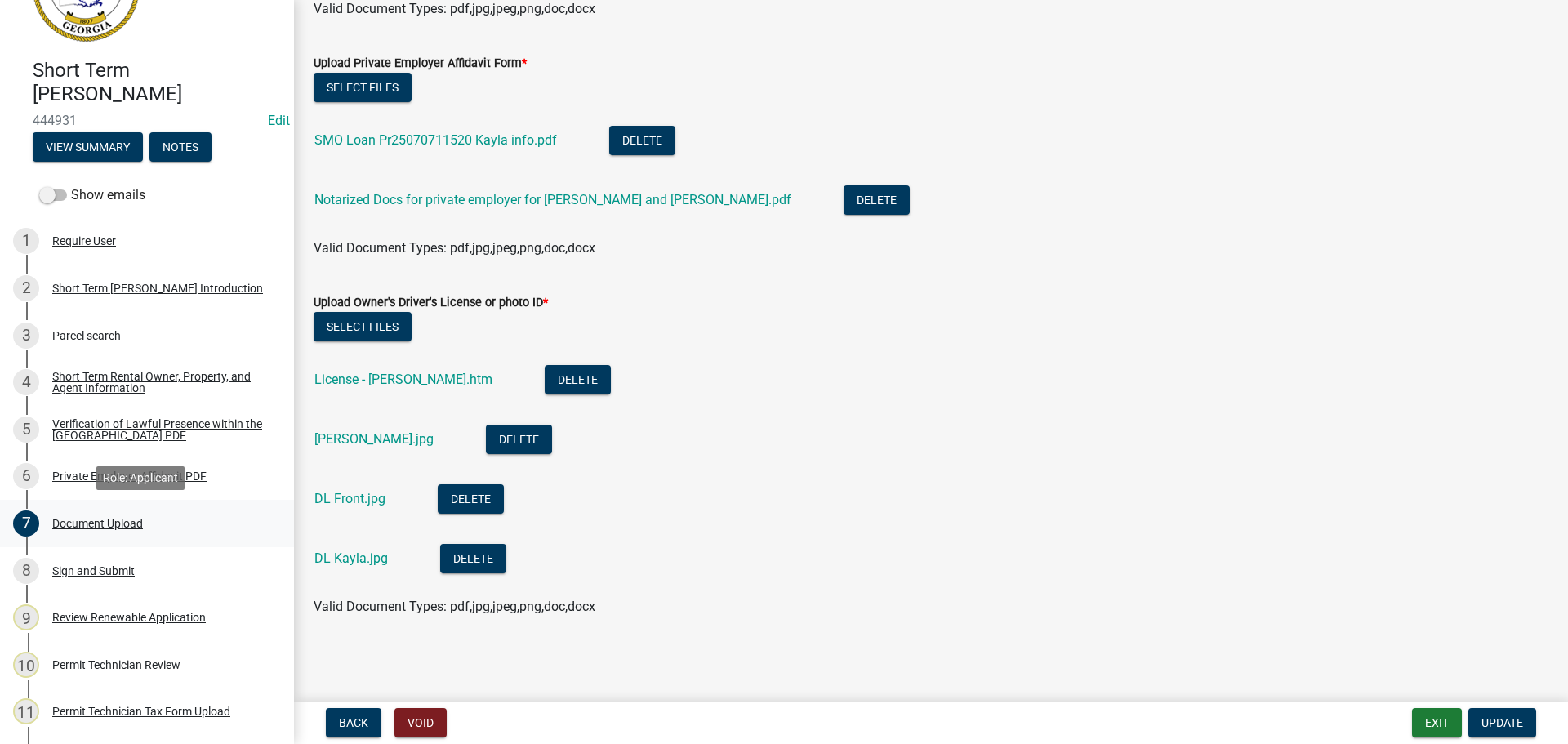
click at [101, 523] on div "Document Upload" at bounding box center [97, 523] width 91 height 11
click at [1516, 731] on button "Update" at bounding box center [1502, 723] width 68 height 29
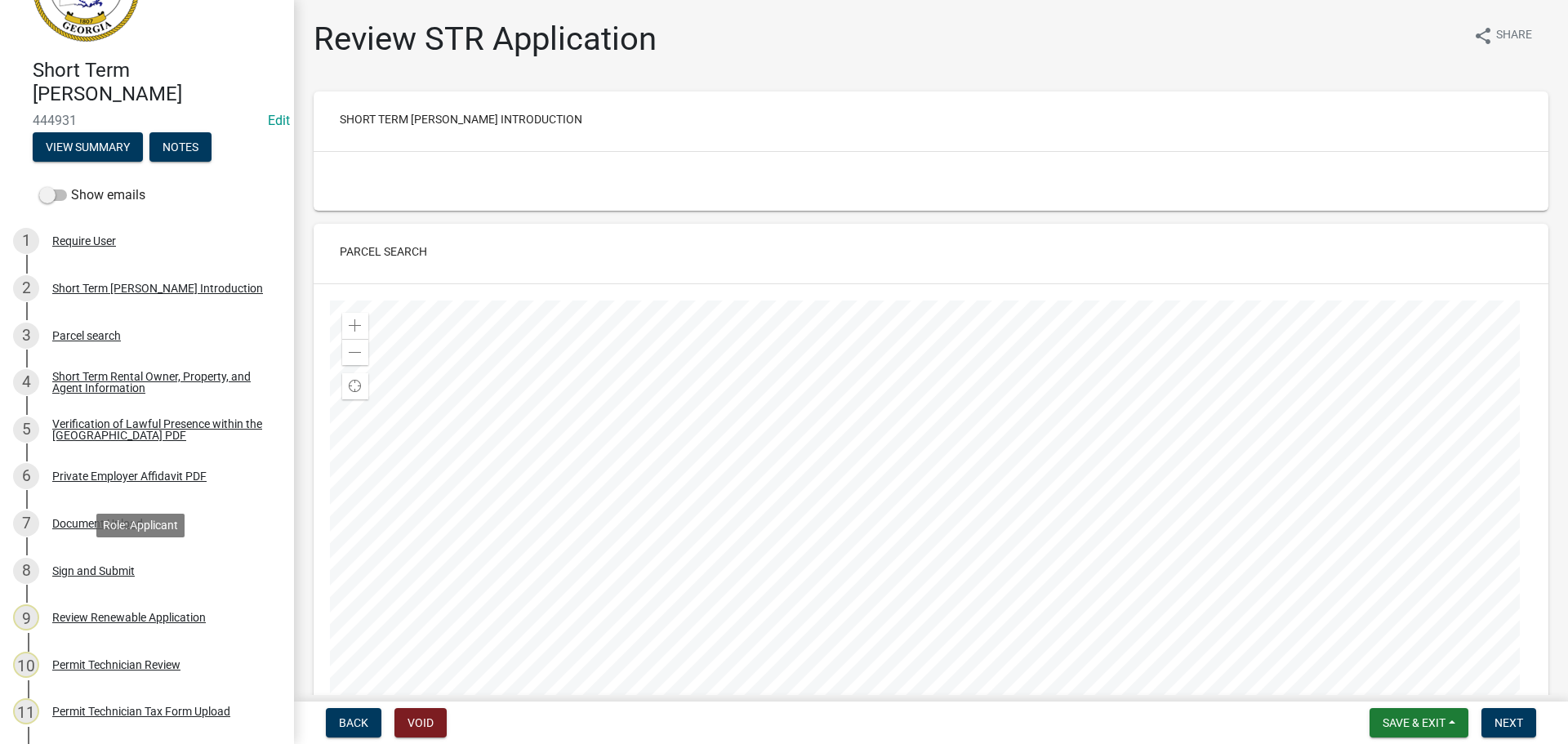
click at [82, 565] on div "Sign and Submit" at bounding box center [93, 570] width 83 height 11
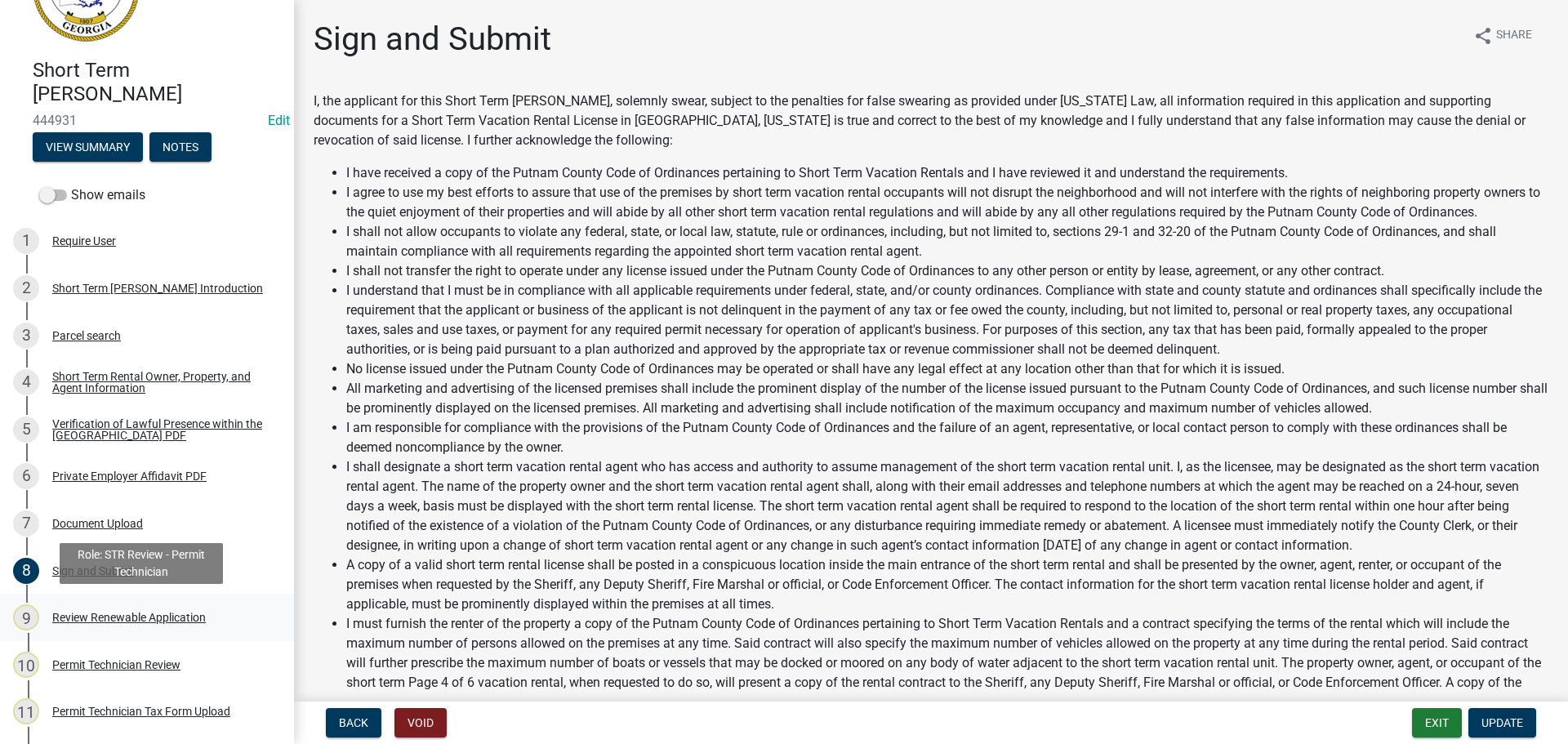
click at [96, 596] on link "9 Review Renewable Application" at bounding box center [147, 617] width 294 height 47
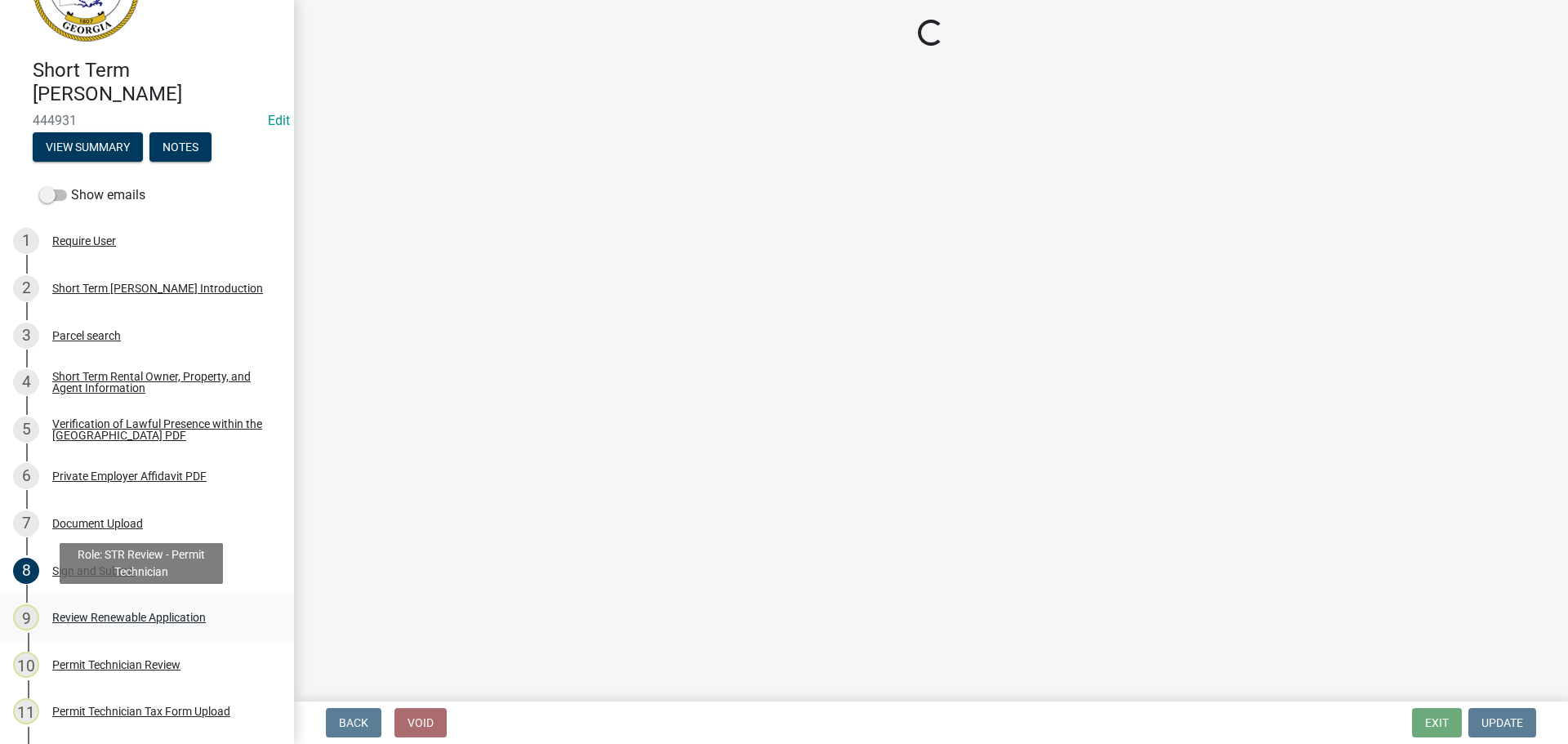
click at [105, 612] on div "Review Renewable Application" at bounding box center [129, 617] width 154 height 11
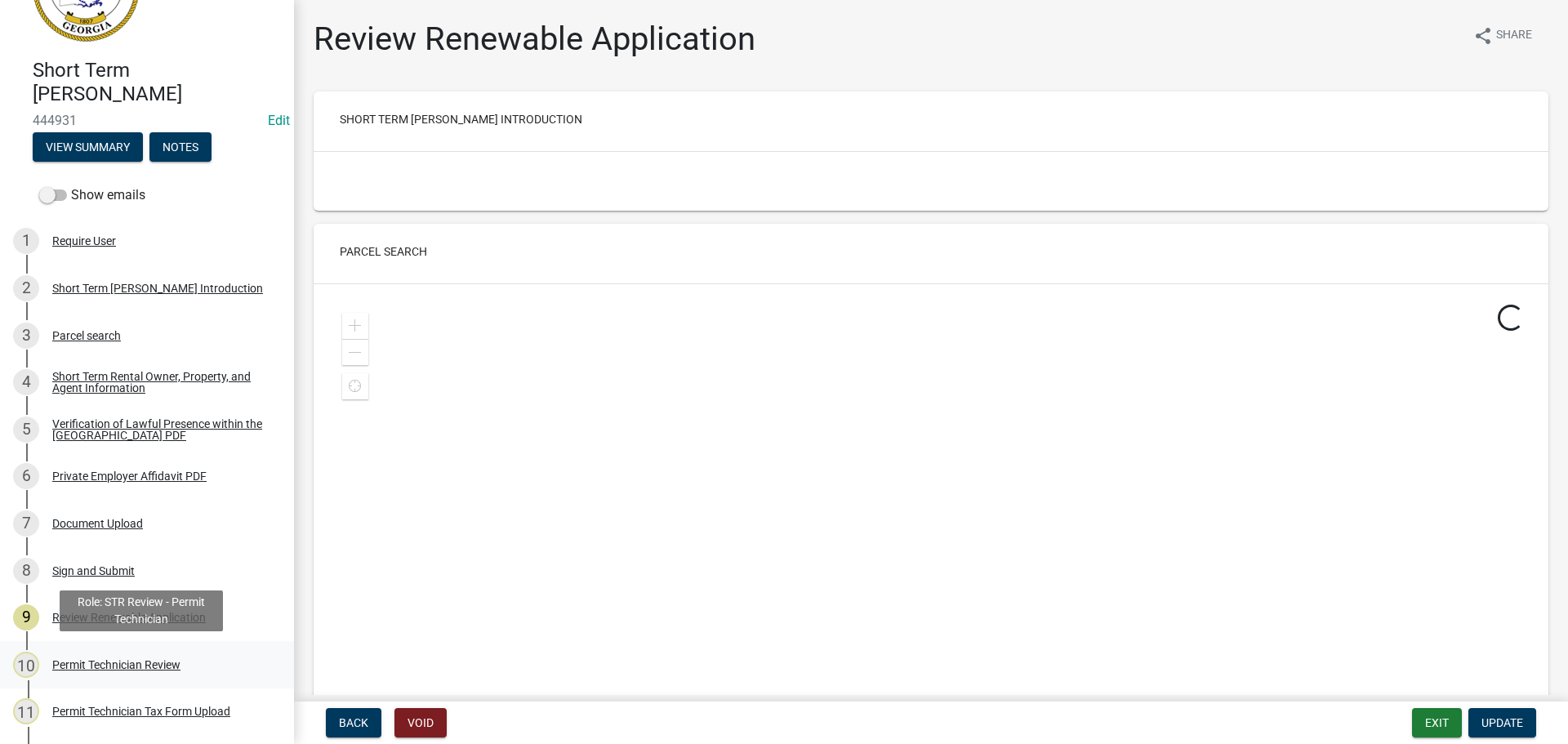
click at [111, 659] on div "Permit Technician Review" at bounding box center [116, 665] width 129 height 11
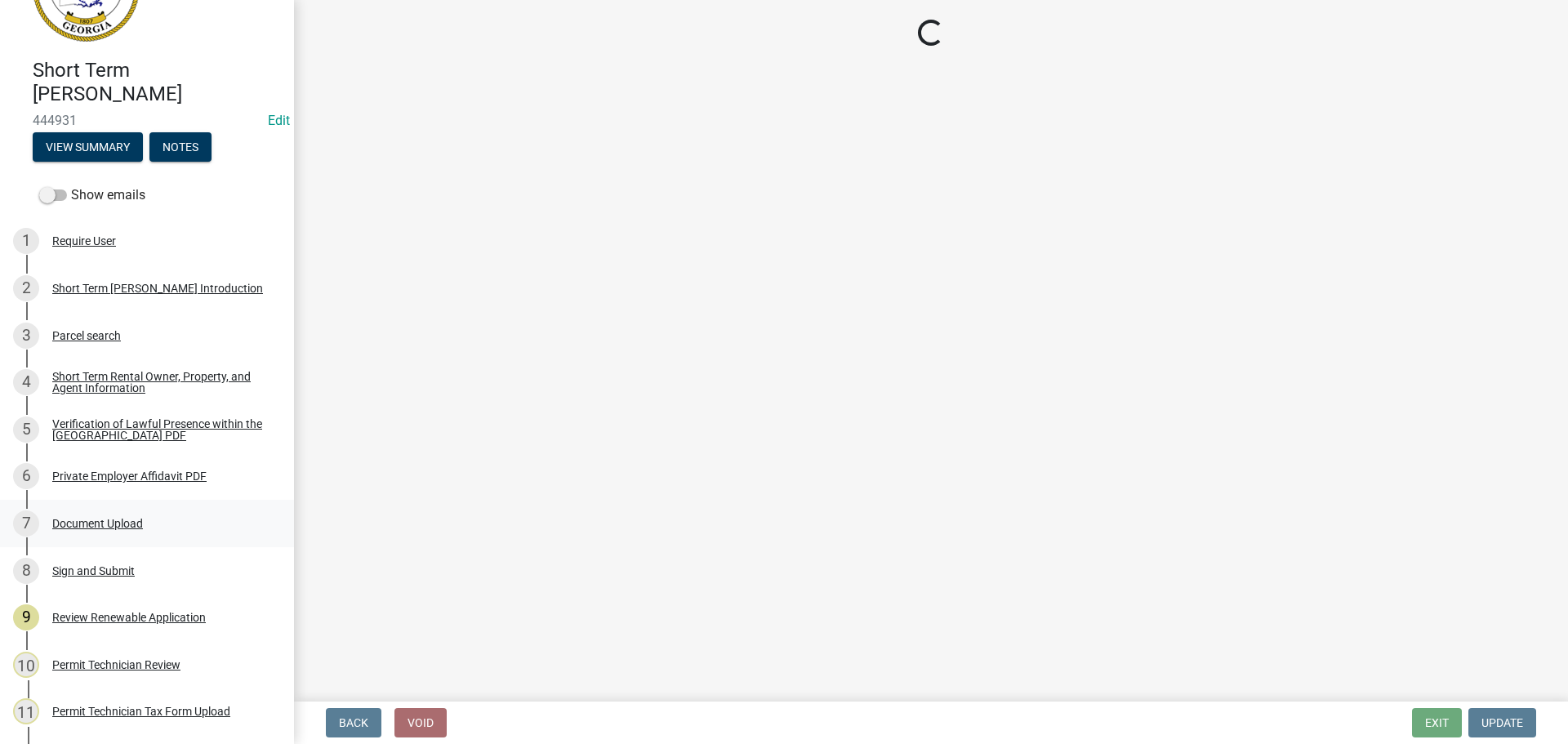
click at [75, 521] on div "Document Upload" at bounding box center [97, 523] width 91 height 11
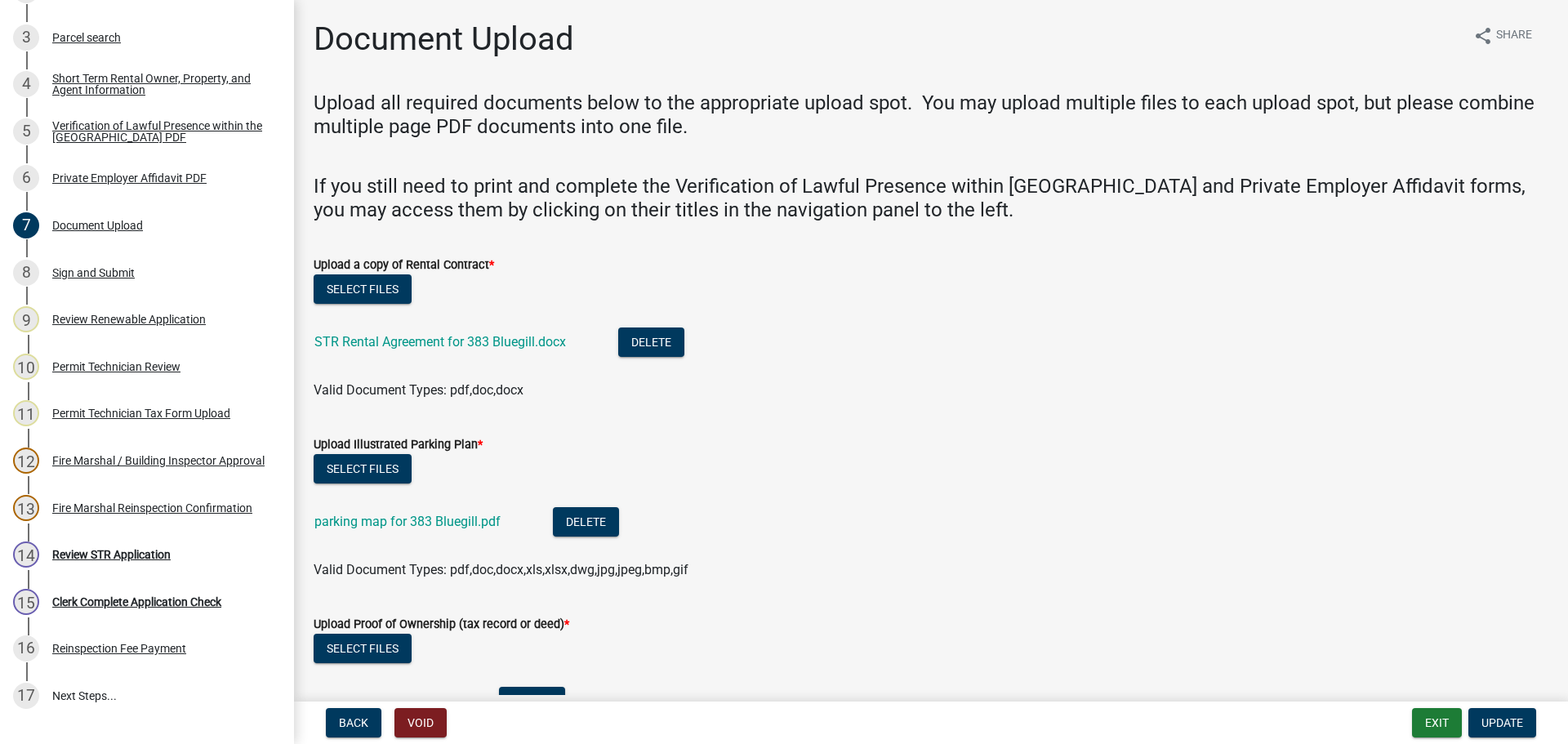
scroll to position [99, 0]
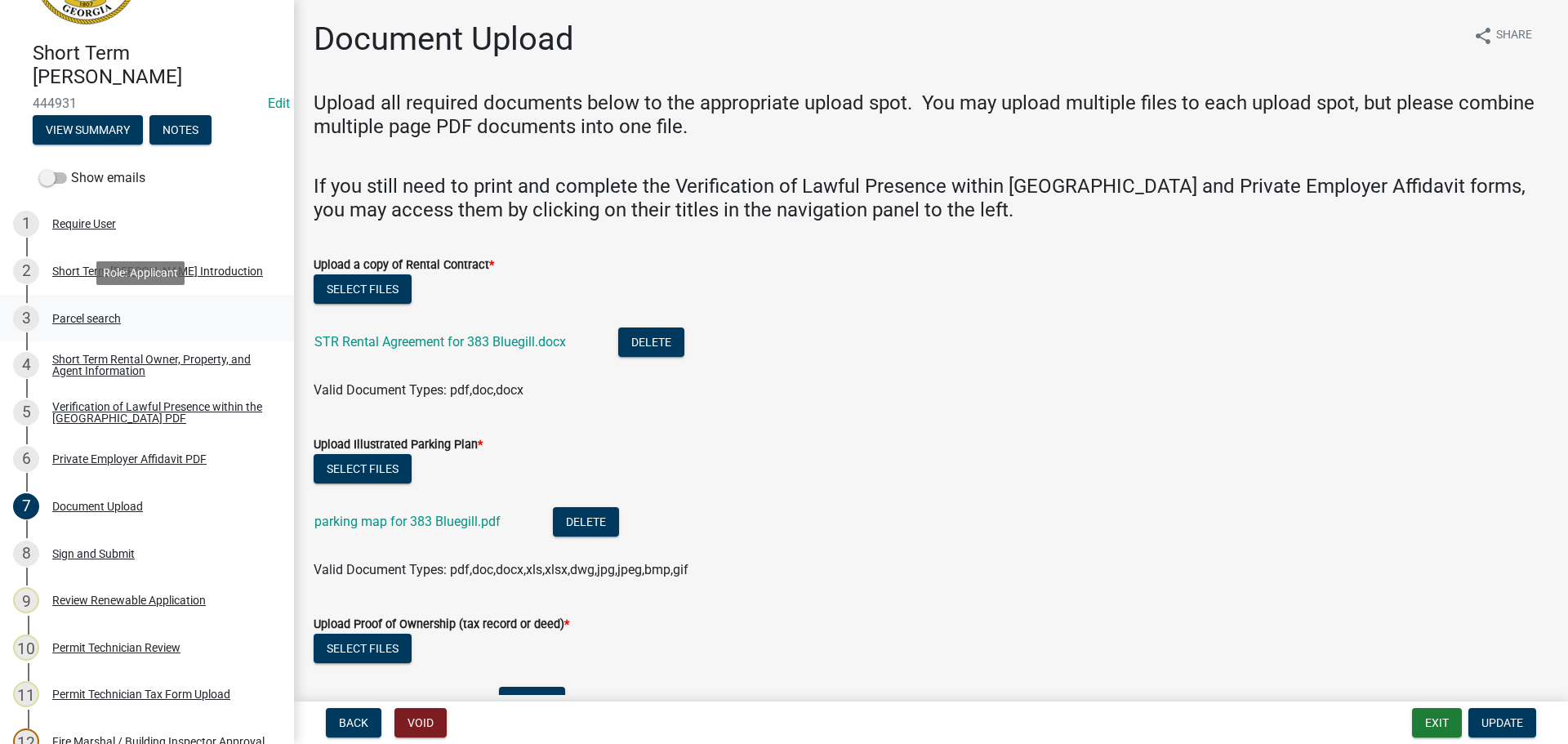
drag, startPoint x: 86, startPoint y: 315, endPoint x: 94, endPoint y: 312, distance: 8.5
click at [86, 315] on div "Parcel search" at bounding box center [87, 318] width 69 height 11
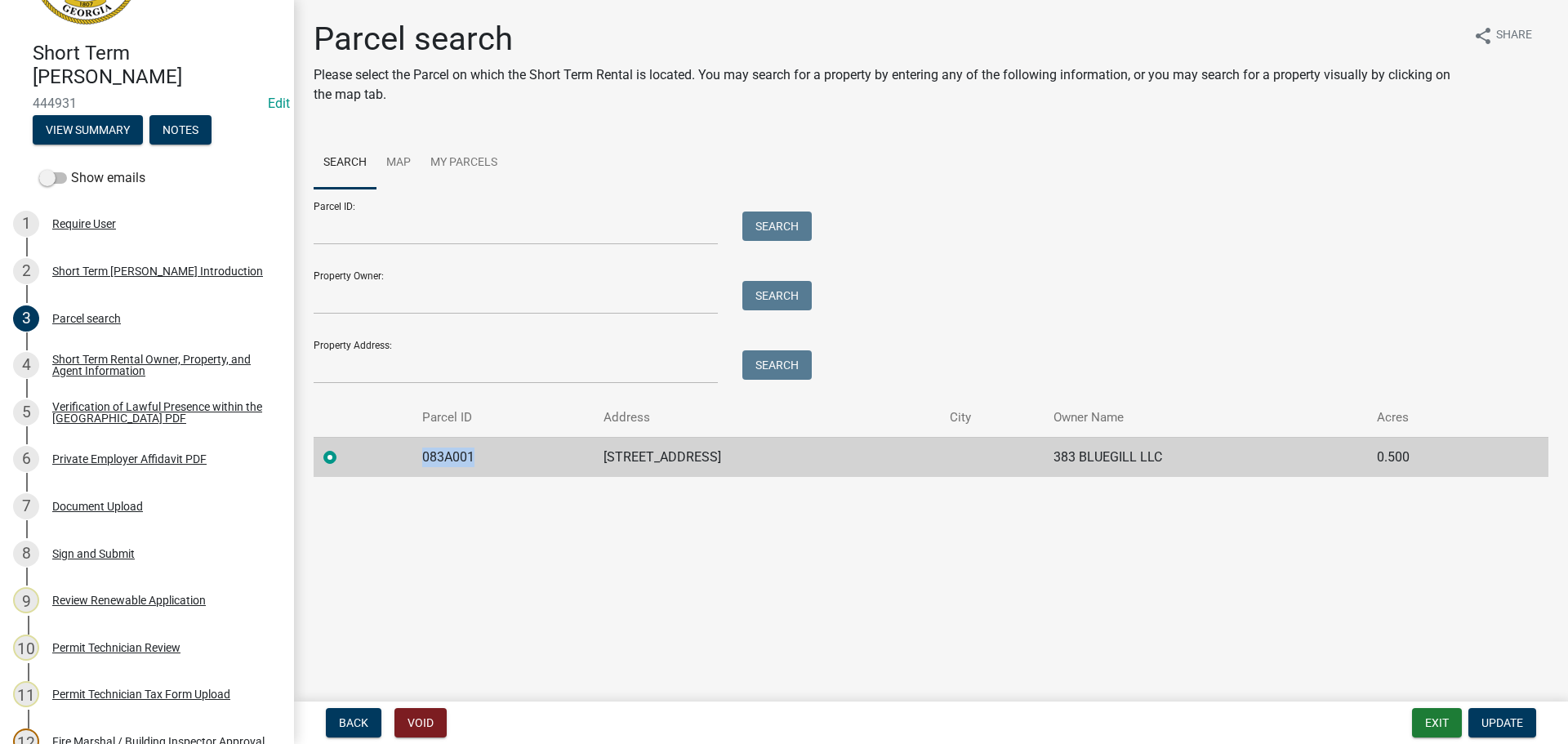
drag, startPoint x: 483, startPoint y: 449, endPoint x: 424, endPoint y: 462, distance: 60.4
click at [424, 462] on td "083A001" at bounding box center [503, 457] width 181 height 40
copy td "083A001"
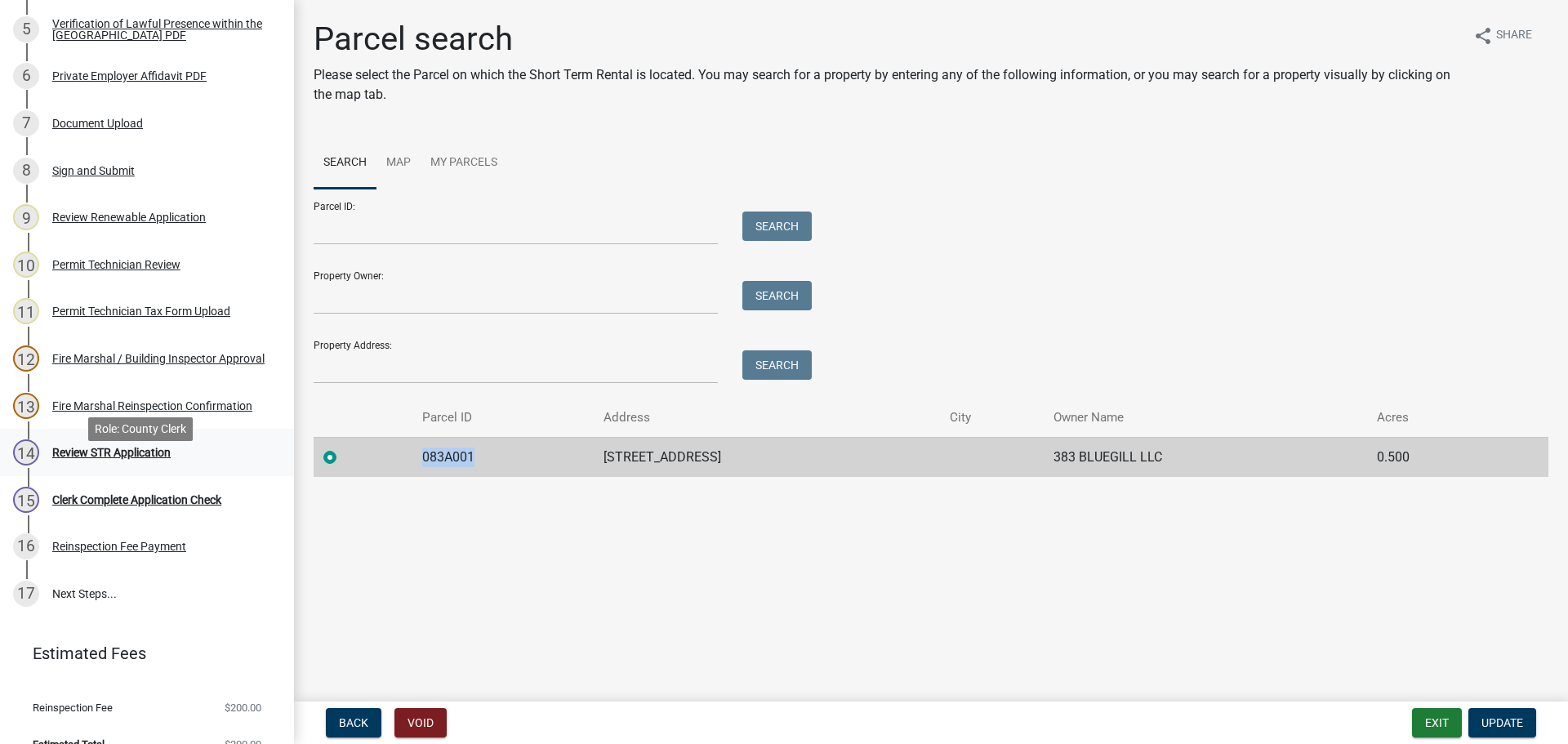
scroll to position [507, 0]
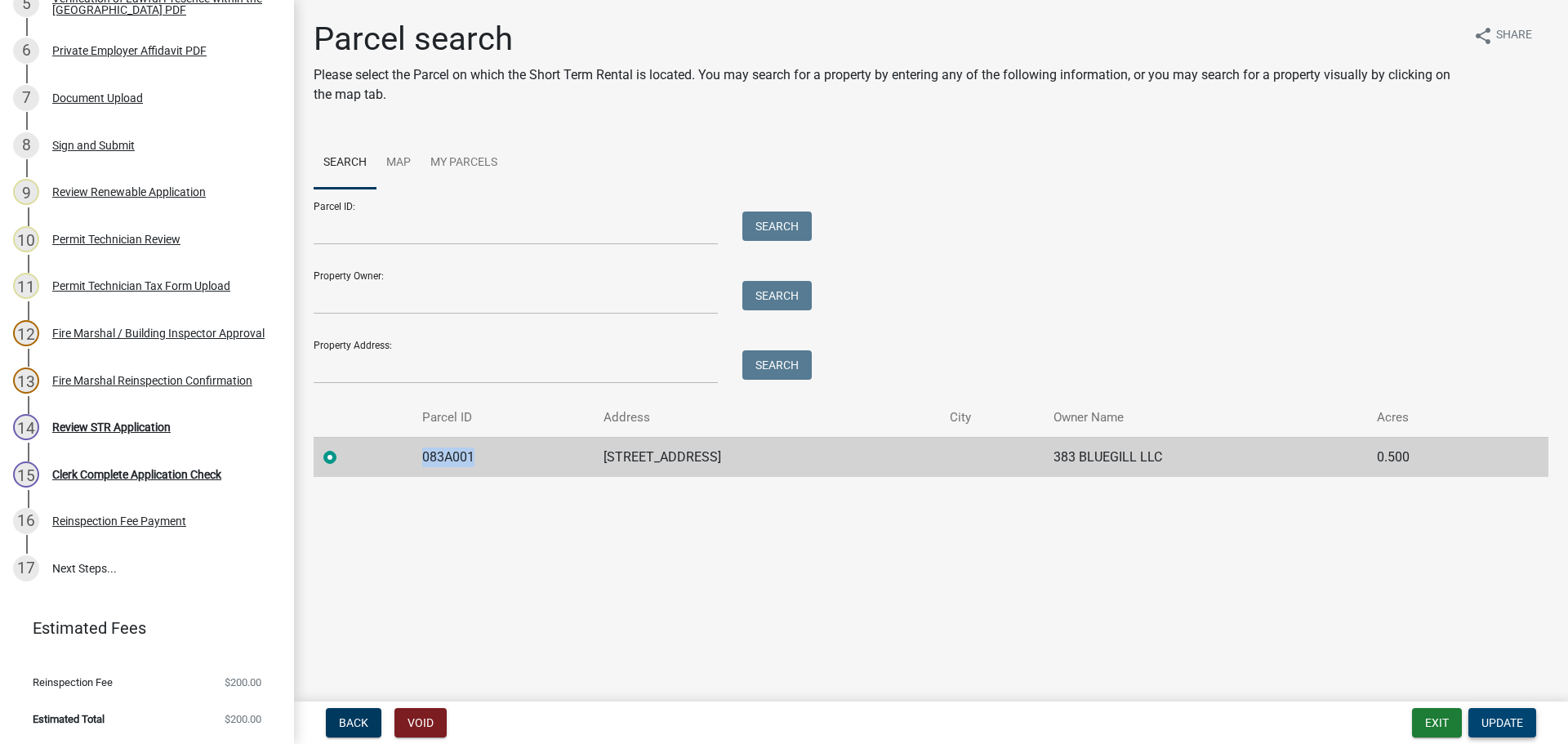
click at [1486, 719] on span "Update" at bounding box center [1502, 723] width 42 height 13
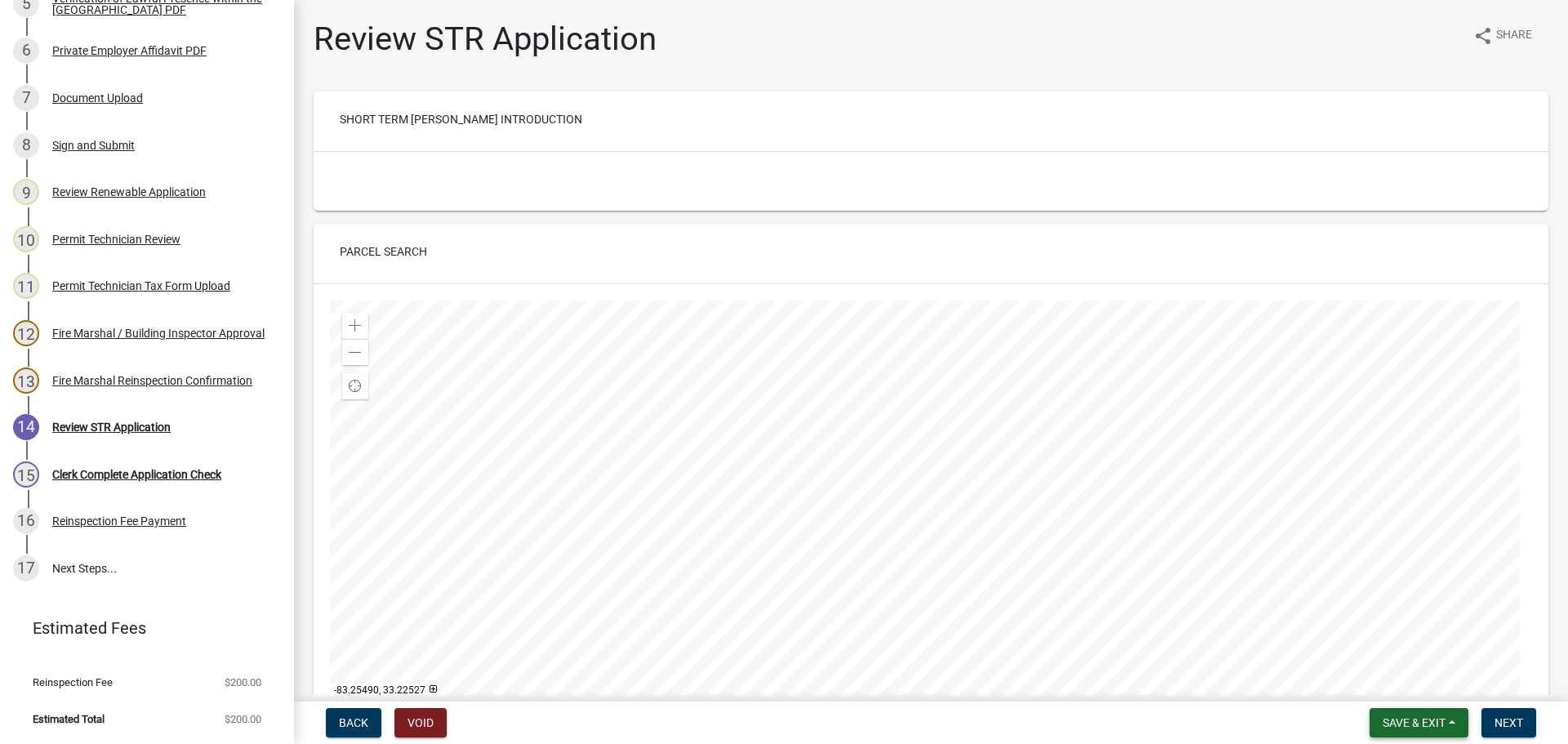
click at [1400, 725] on span "Save & Exit" at bounding box center [1414, 723] width 63 height 13
click at [1400, 686] on button "Save & Exit" at bounding box center [1403, 680] width 131 height 39
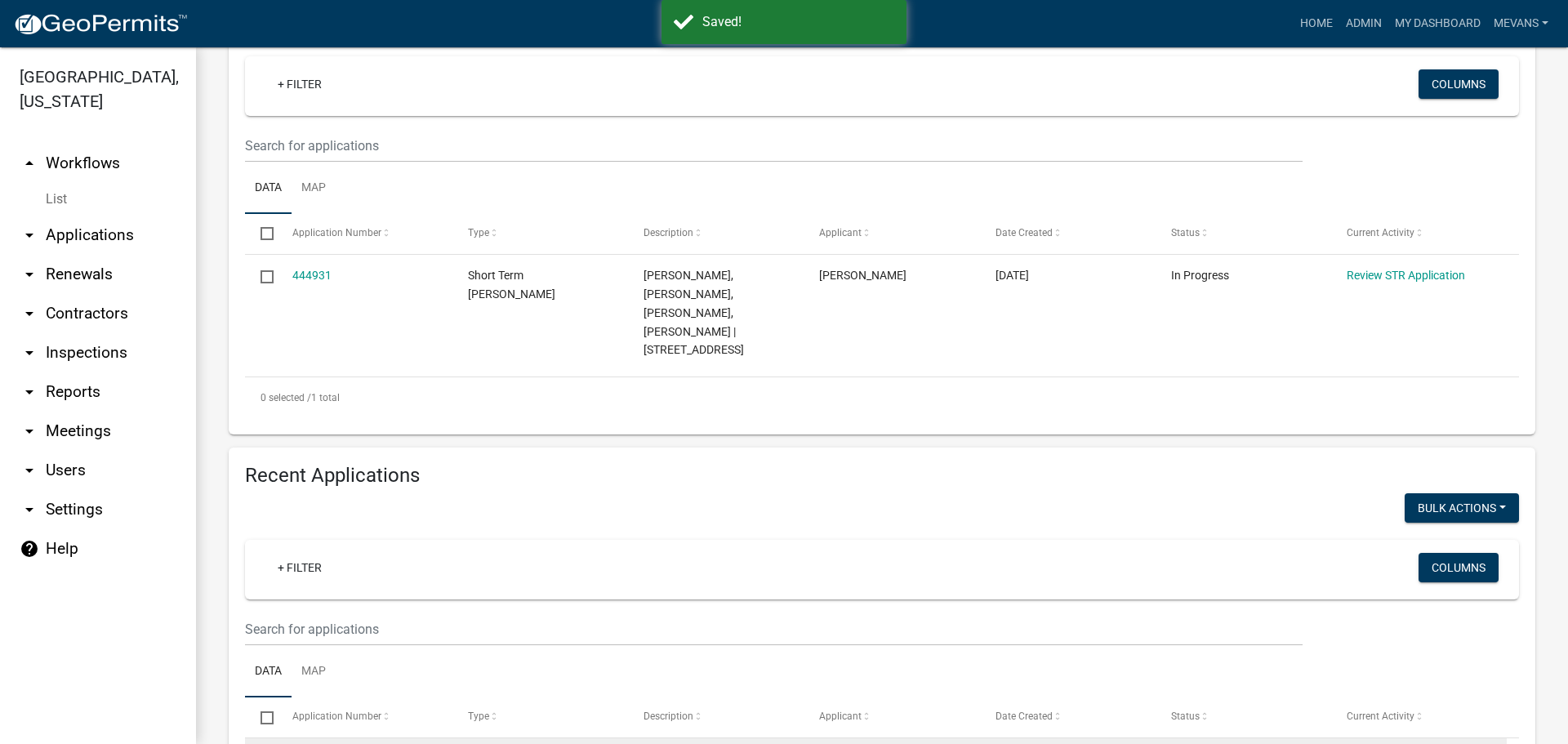
scroll to position [571, 0]
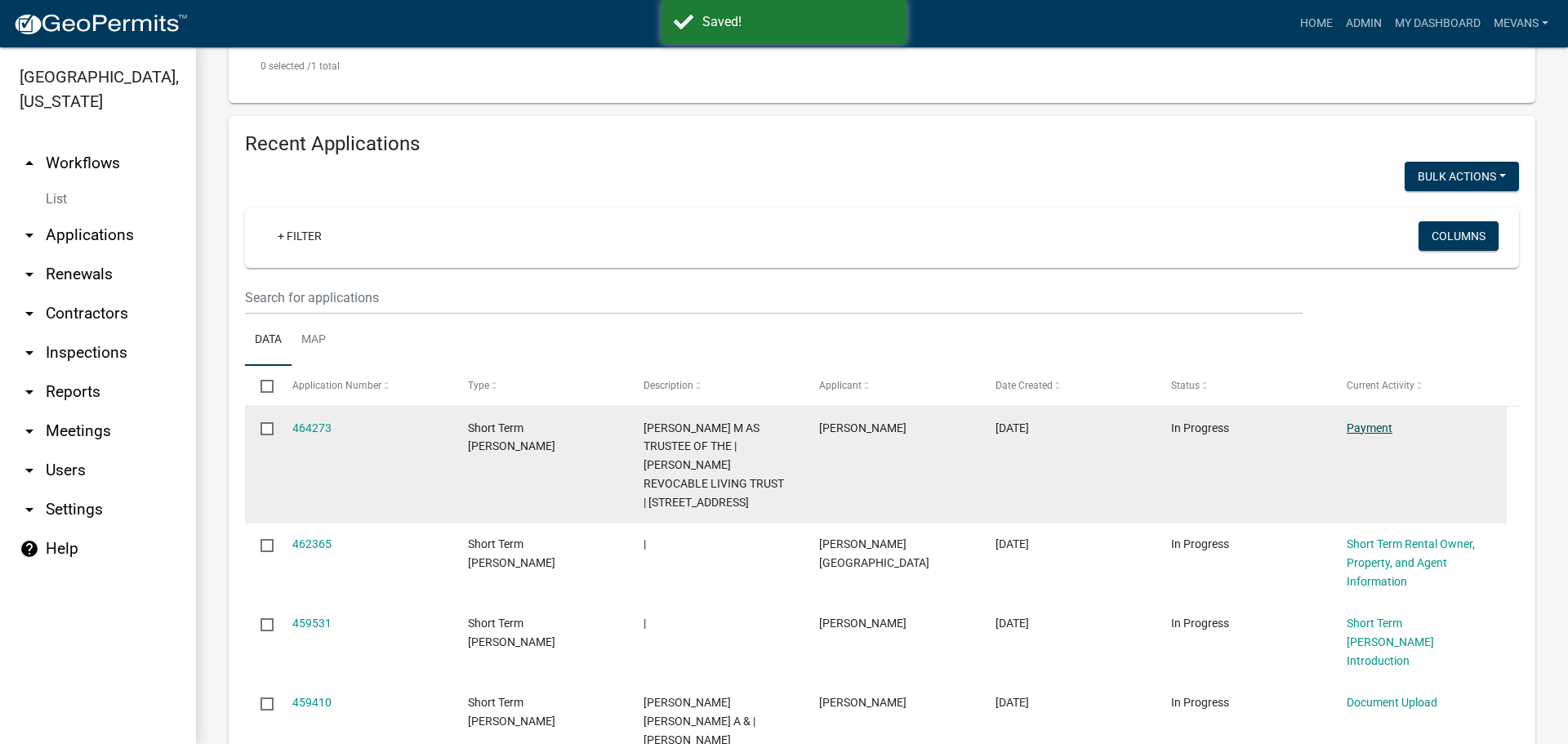
click at [1358, 422] on link "Payment" at bounding box center [1370, 428] width 46 height 13
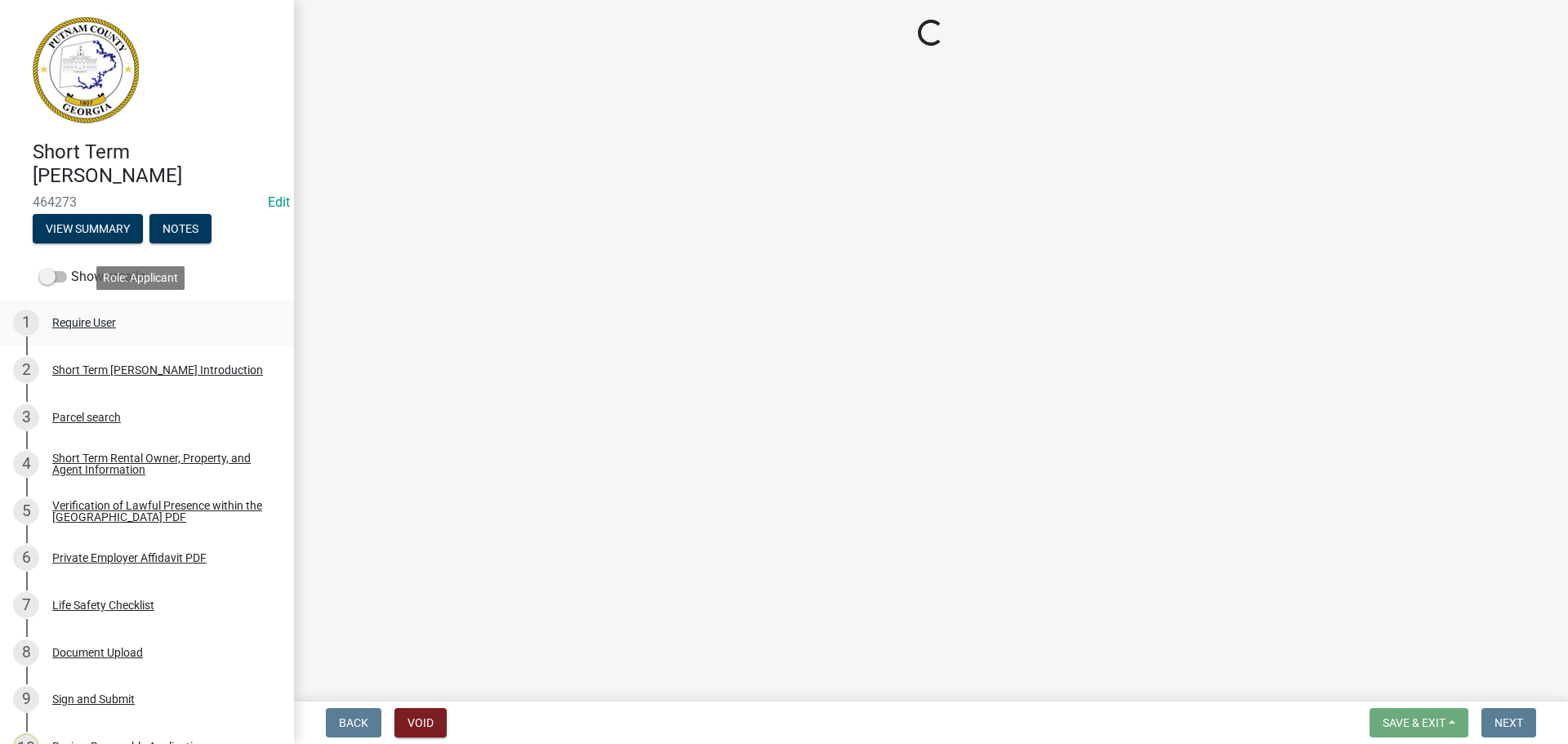
select select "3: 3"
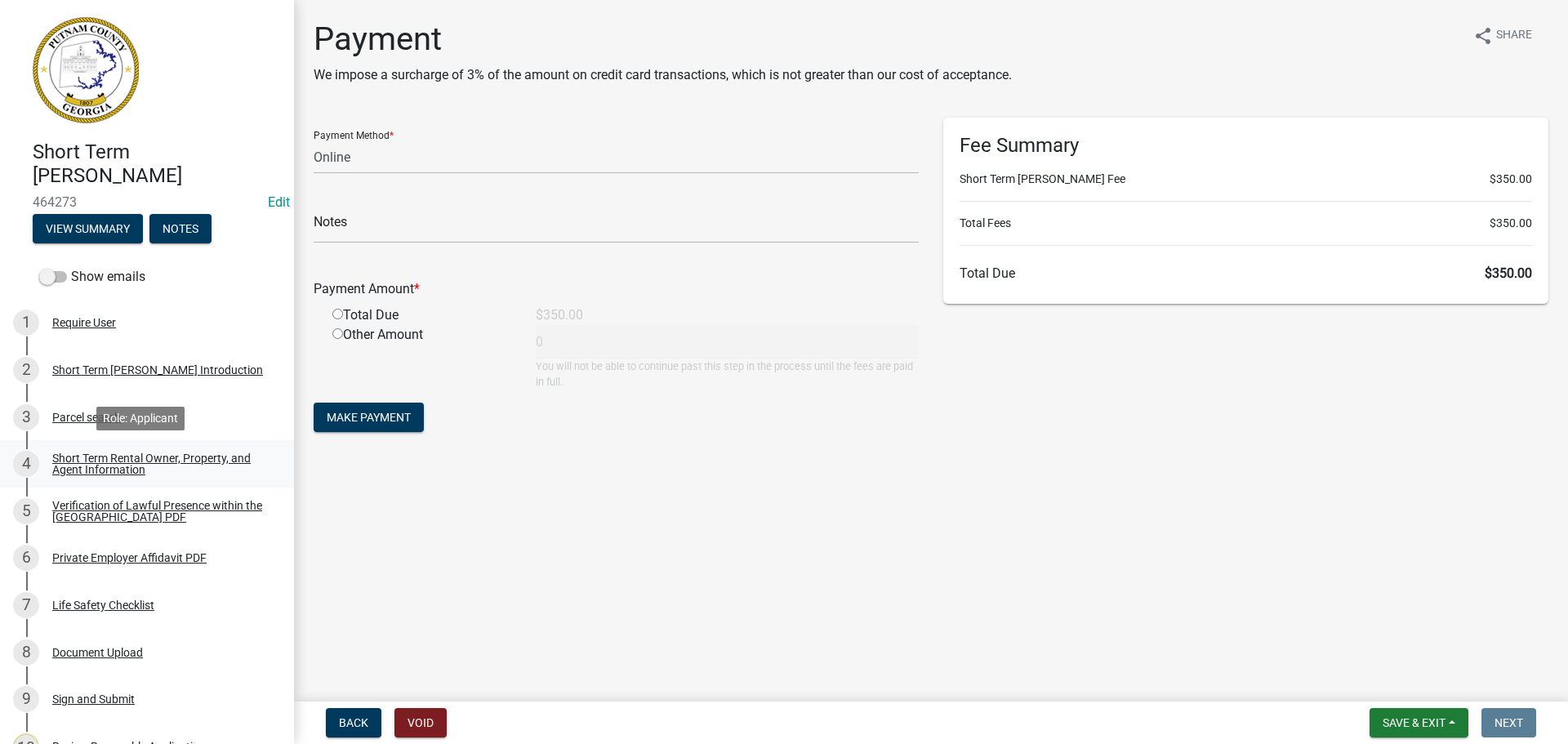
click at [85, 459] on div "Short Term Rental Owner, Property, and Agent Information" at bounding box center [160, 464] width 215 height 23
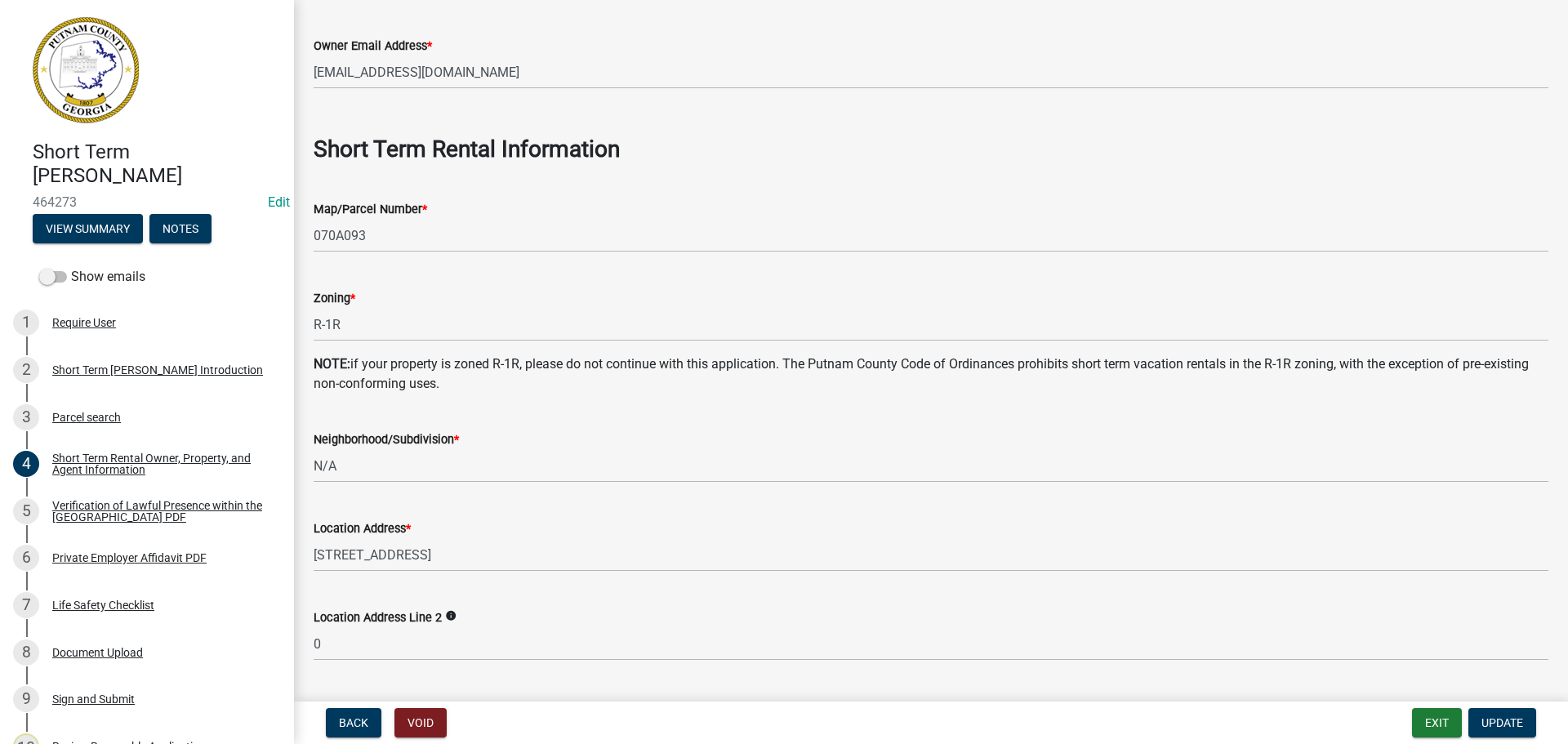
scroll to position [898, 0]
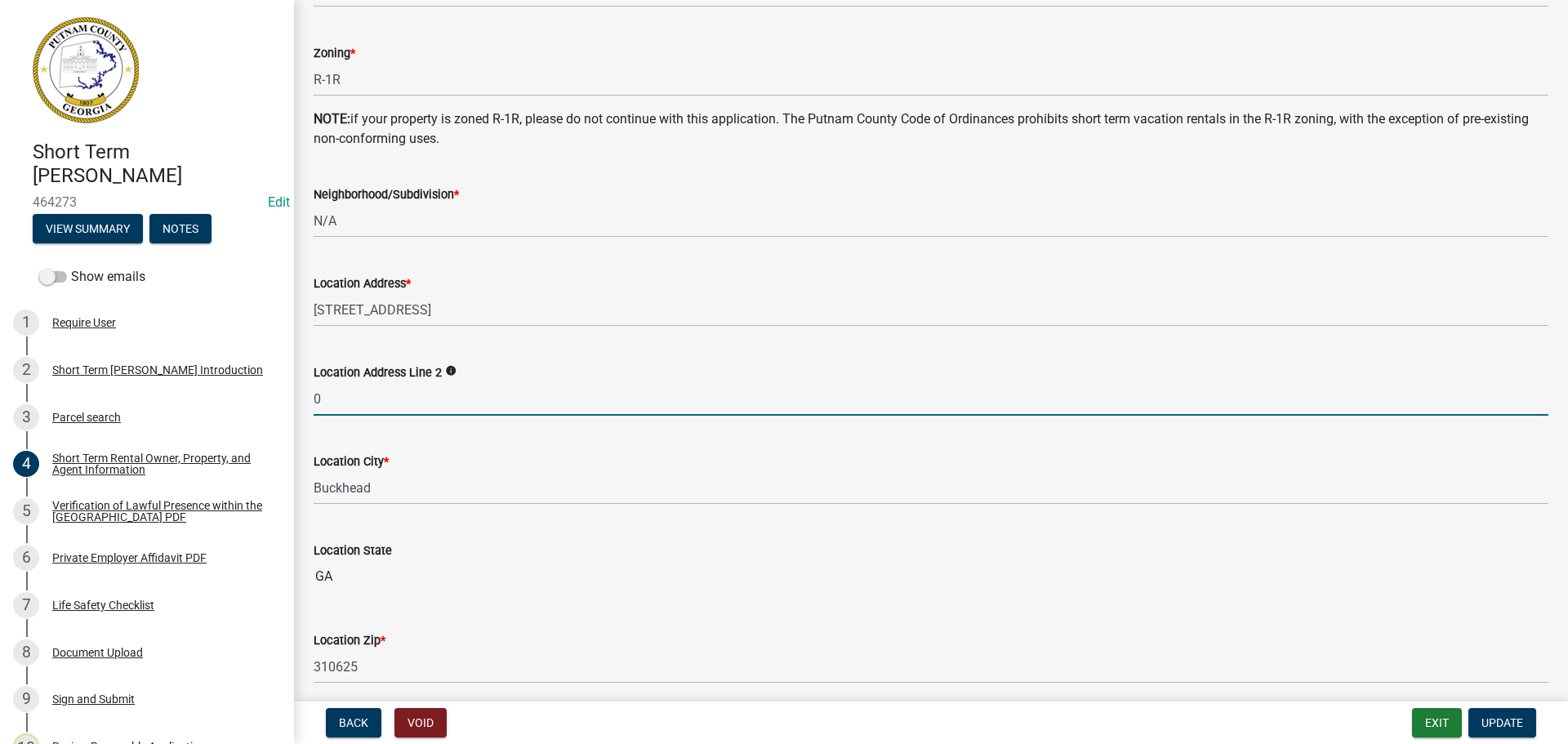
click at [345, 399] on input "0" at bounding box center [931, 399] width 1235 height 34
click at [1494, 715] on button "Update" at bounding box center [1502, 723] width 68 height 29
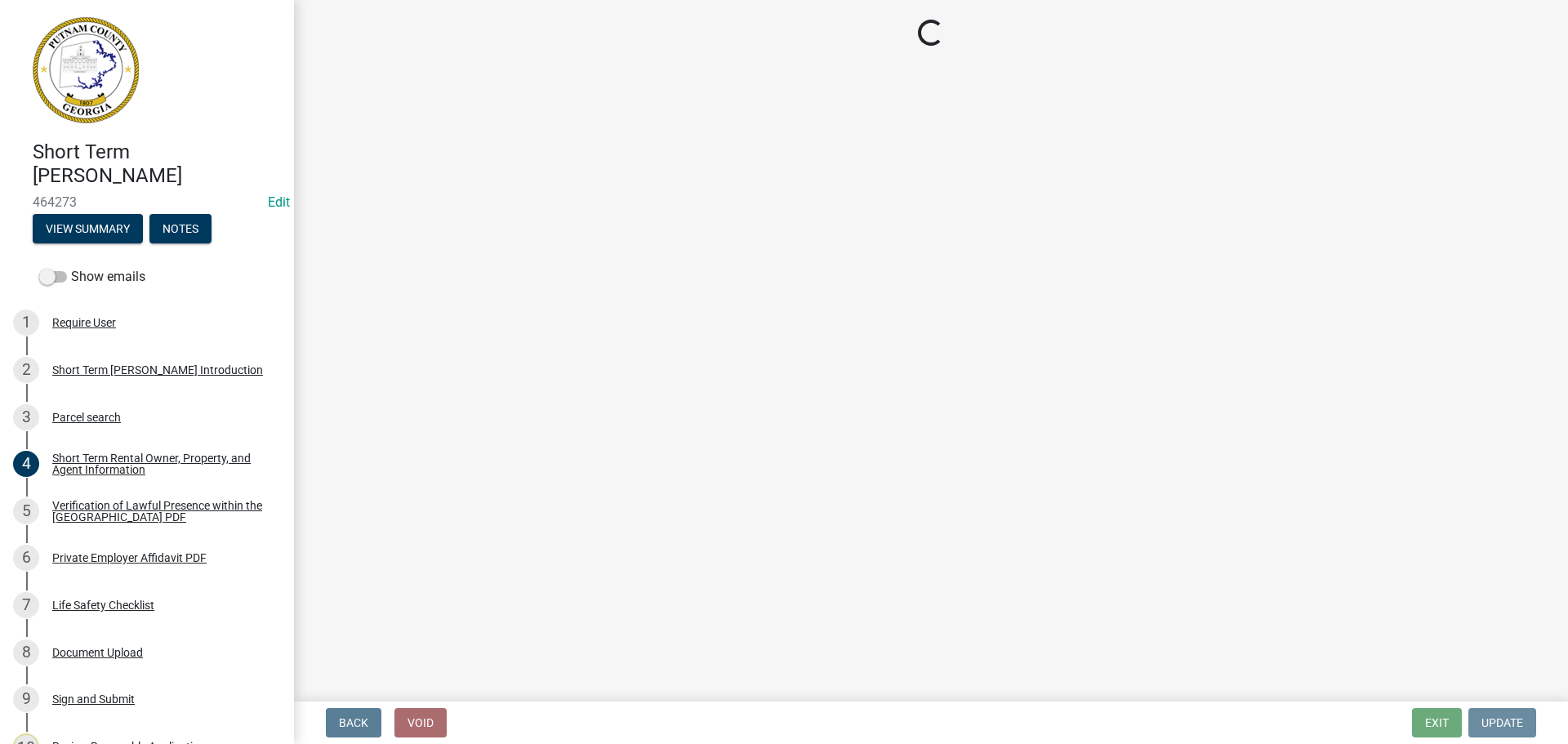
scroll to position [0, 0]
select select "3: 3"
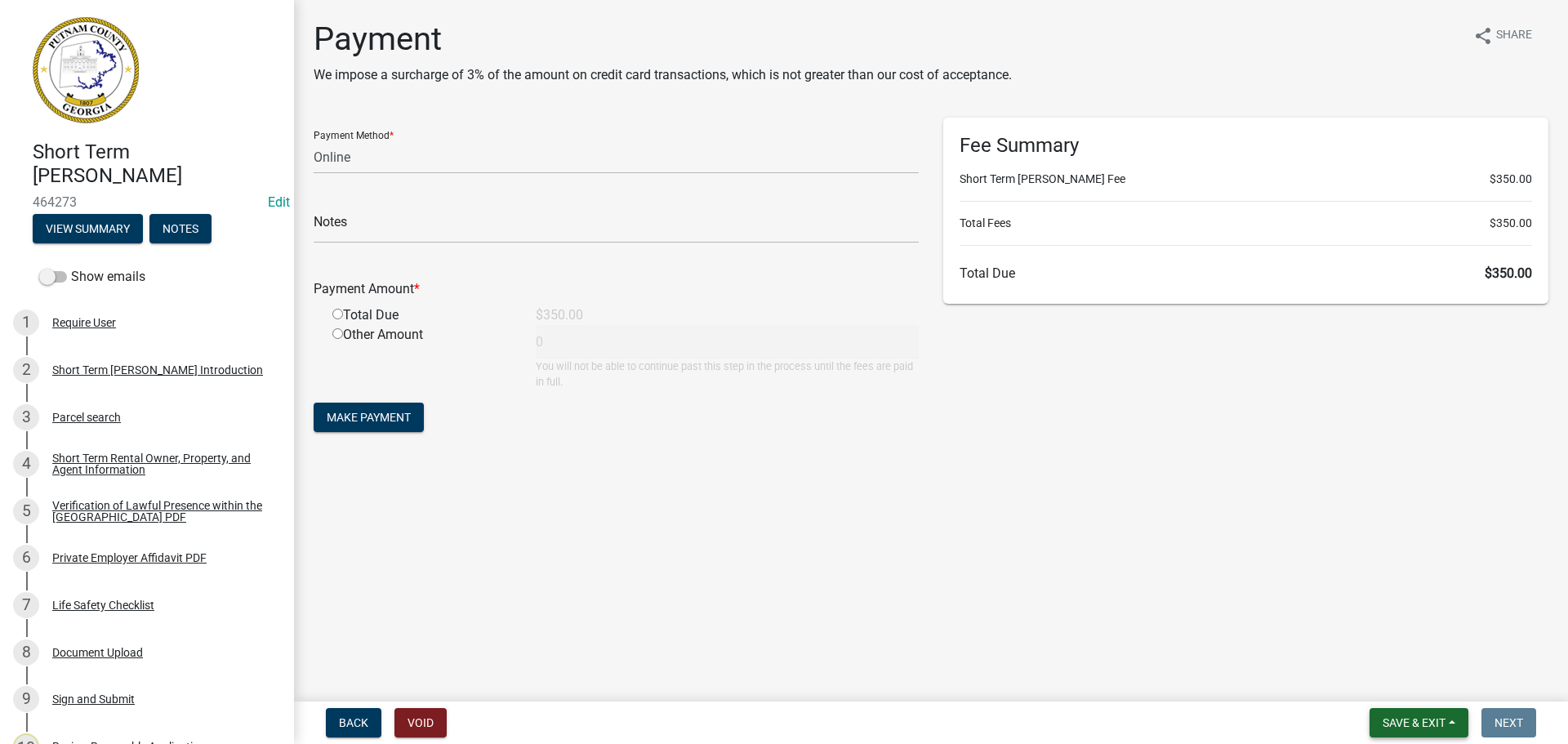
click at [1394, 717] on span "Save & Exit" at bounding box center [1414, 723] width 63 height 13
click at [1390, 673] on button "Save & Exit" at bounding box center [1403, 680] width 131 height 39
